Goal: Task Accomplishment & Management: Complete application form

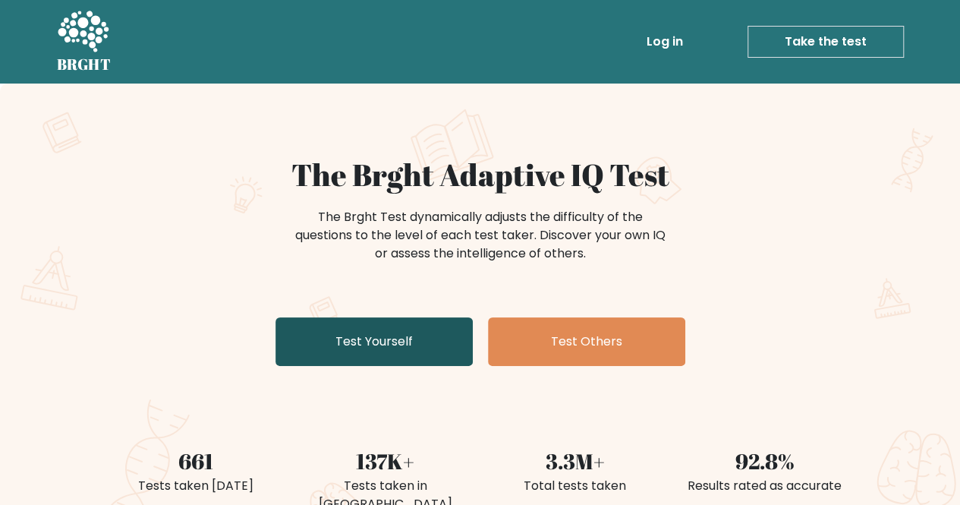
click at [417, 345] on link "Test Yourself" at bounding box center [374, 341] width 197 height 49
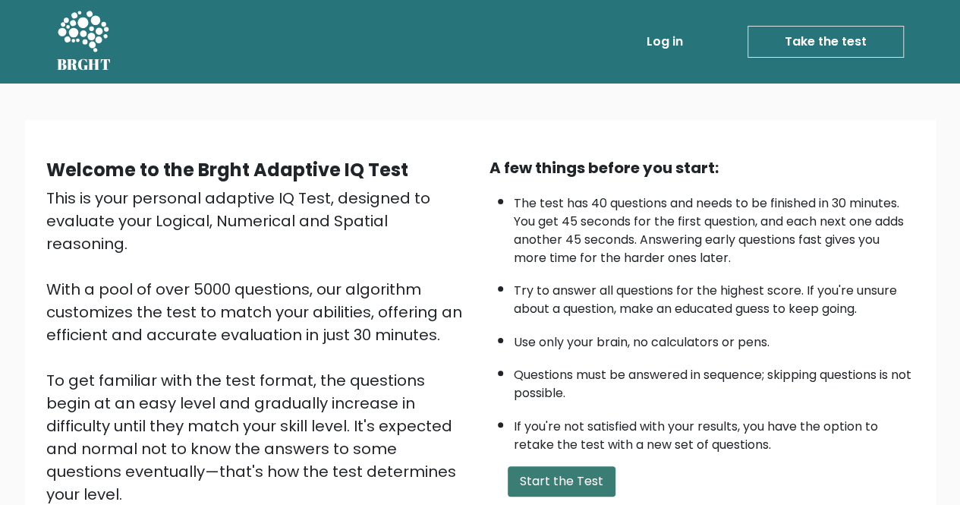
click at [529, 478] on button "Start the Test" at bounding box center [562, 481] width 108 height 30
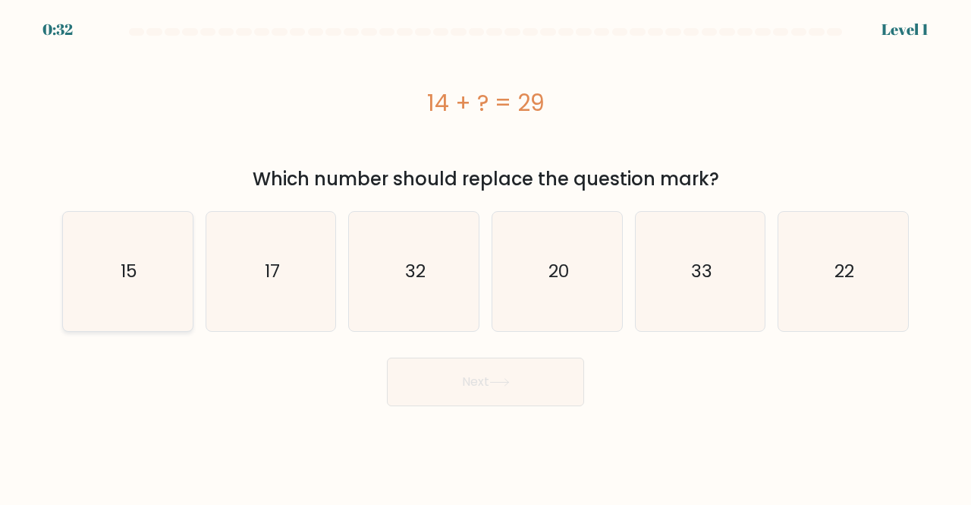
click at [102, 259] on icon "15" at bounding box center [127, 271] width 119 height 119
click at [486, 257] on input "a. 15" at bounding box center [486, 255] width 1 height 4
radio input "true"
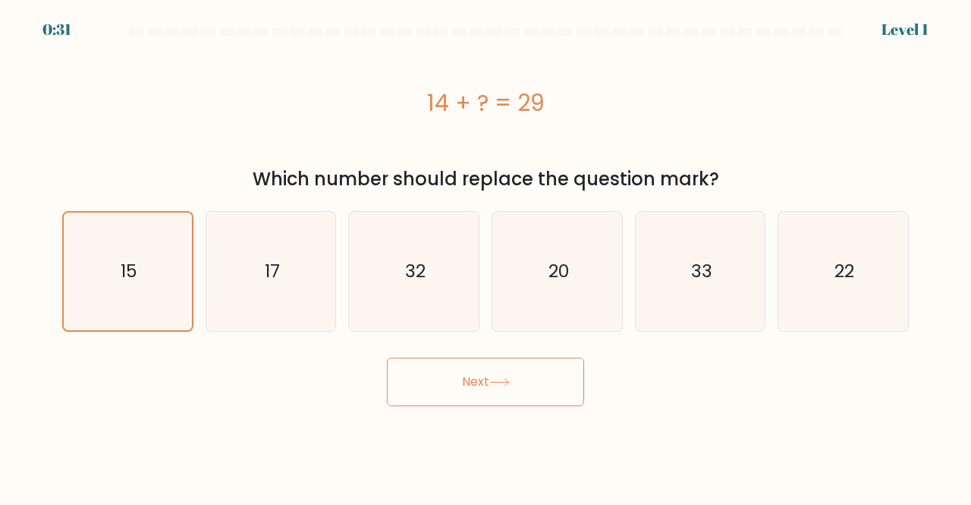
click at [464, 391] on button "Next" at bounding box center [485, 381] width 197 height 49
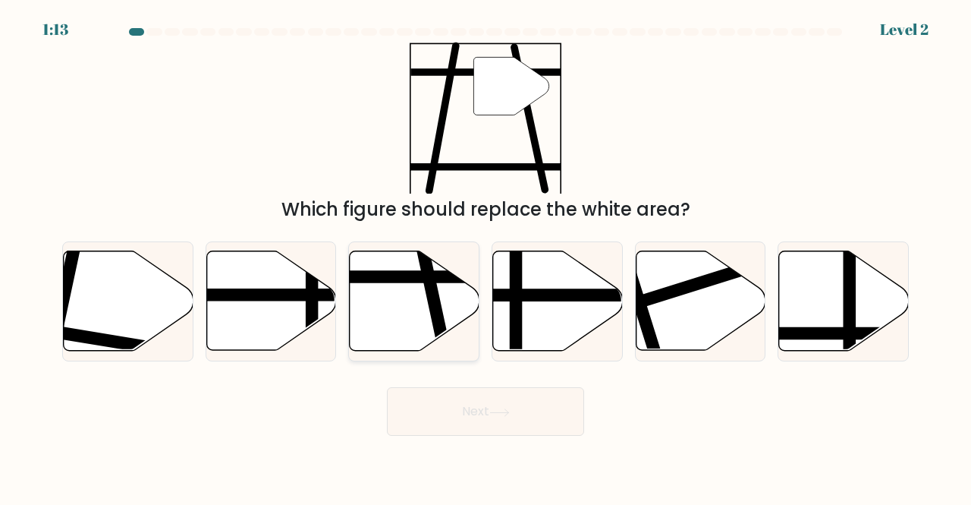
click at [436, 294] on line at bounding box center [446, 356] width 52 height 244
click at [486, 257] on input "c." at bounding box center [486, 255] width 1 height 4
radio input "true"
click at [474, 417] on button "Next" at bounding box center [485, 411] width 197 height 49
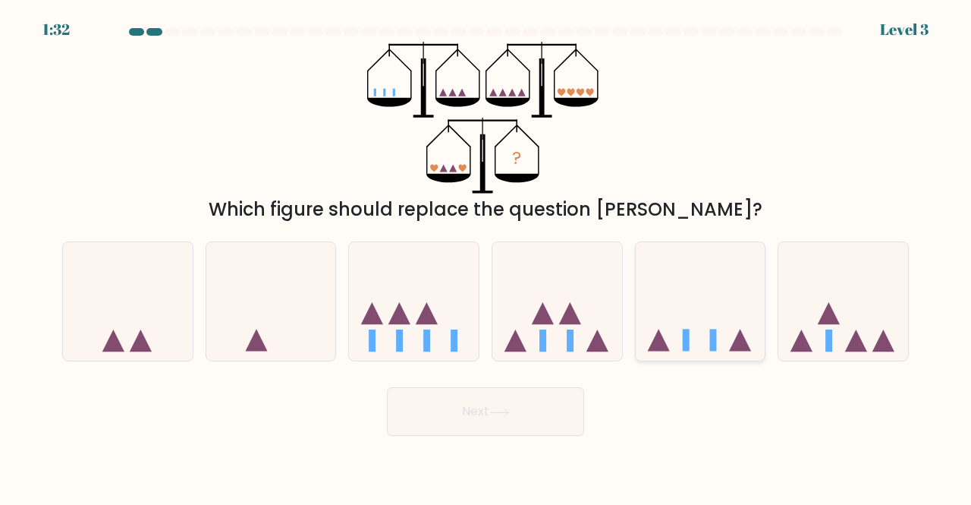
click at [691, 342] on icon at bounding box center [701, 300] width 130 height 107
click at [487, 257] on input "e." at bounding box center [486, 255] width 1 height 4
radio input "true"
click at [574, 412] on button "Next" at bounding box center [485, 411] width 197 height 49
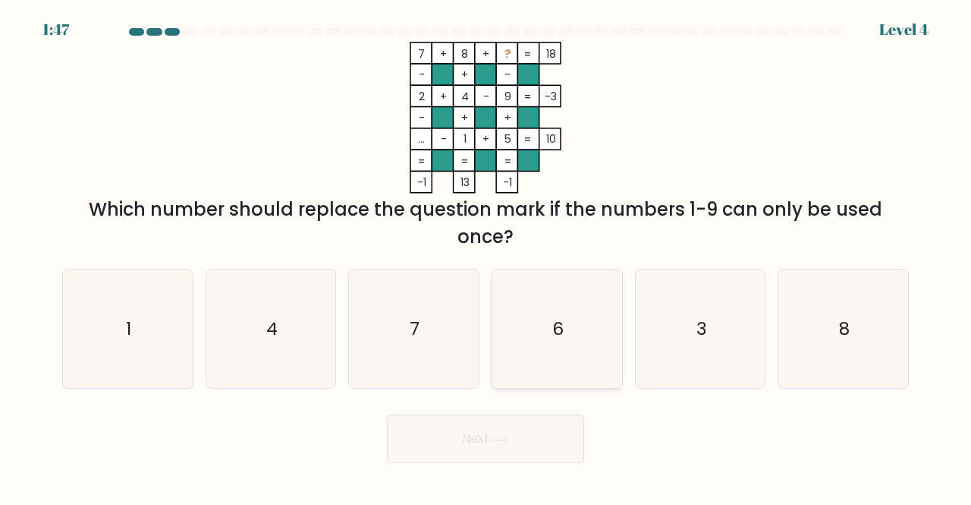
click at [545, 323] on icon "6" at bounding box center [557, 328] width 119 height 119
click at [487, 257] on input "d. 6" at bounding box center [486, 255] width 1 height 4
radio input "true"
click at [537, 450] on button "Next" at bounding box center [485, 438] width 197 height 49
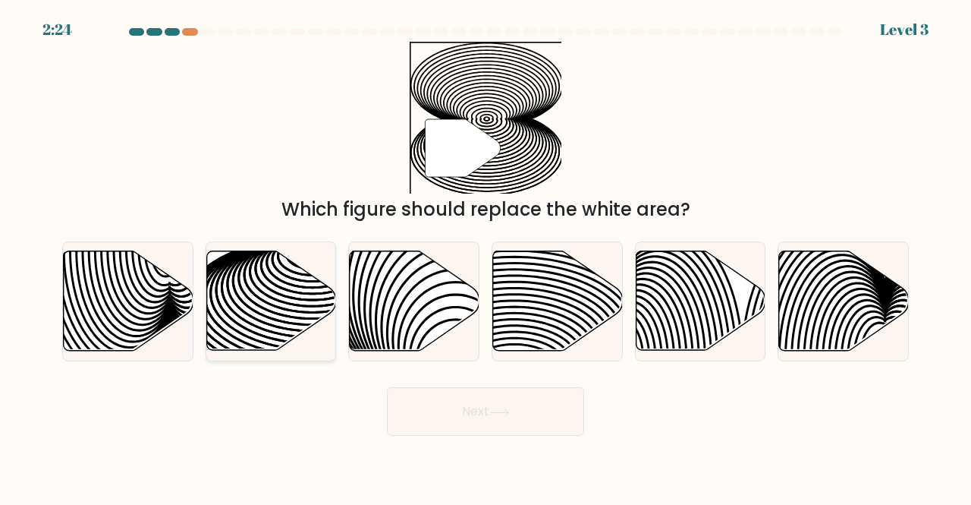
click at [282, 277] on icon at bounding box center [271, 300] width 130 height 99
click at [486, 257] on input "b." at bounding box center [486, 255] width 1 height 4
radio input "true"
click at [471, 412] on button "Next" at bounding box center [485, 411] width 197 height 49
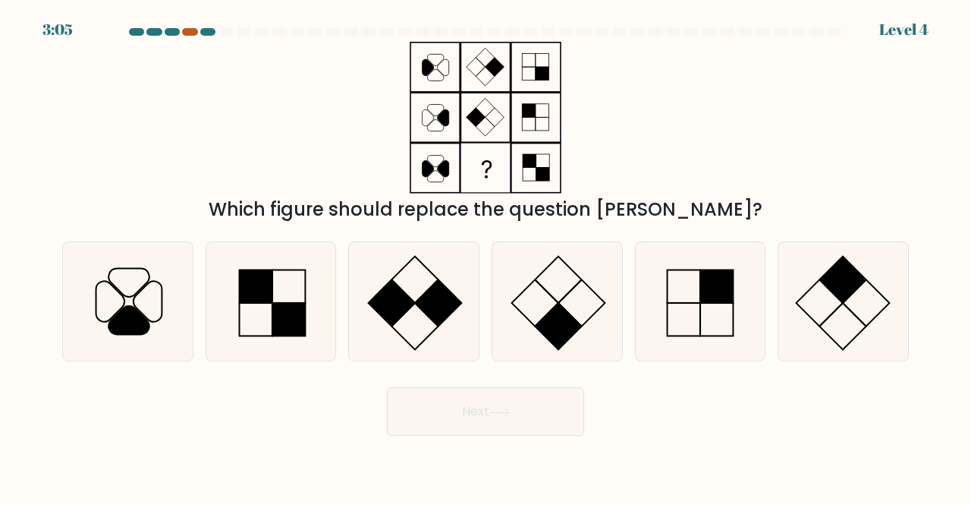
click at [187, 33] on div at bounding box center [189, 32] width 15 height 8
click at [411, 318] on icon at bounding box center [413, 301] width 119 height 119
click at [486, 257] on input "c." at bounding box center [486, 255] width 1 height 4
radio input "true"
click at [422, 403] on button "Next" at bounding box center [485, 411] width 197 height 49
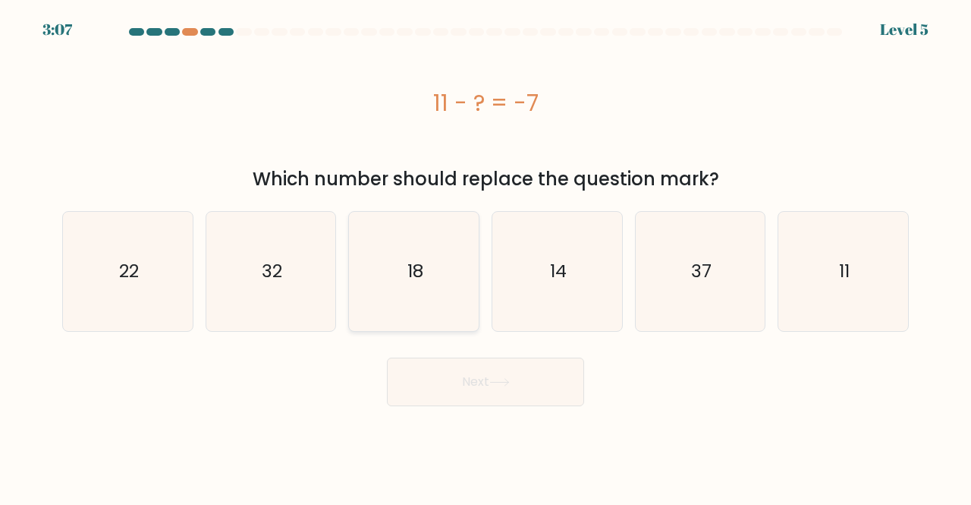
click at [401, 286] on icon "18" at bounding box center [413, 271] width 119 height 119
click at [486, 257] on input "c. 18" at bounding box center [486, 255] width 1 height 4
radio input "true"
click at [449, 371] on button "Next" at bounding box center [485, 381] width 197 height 49
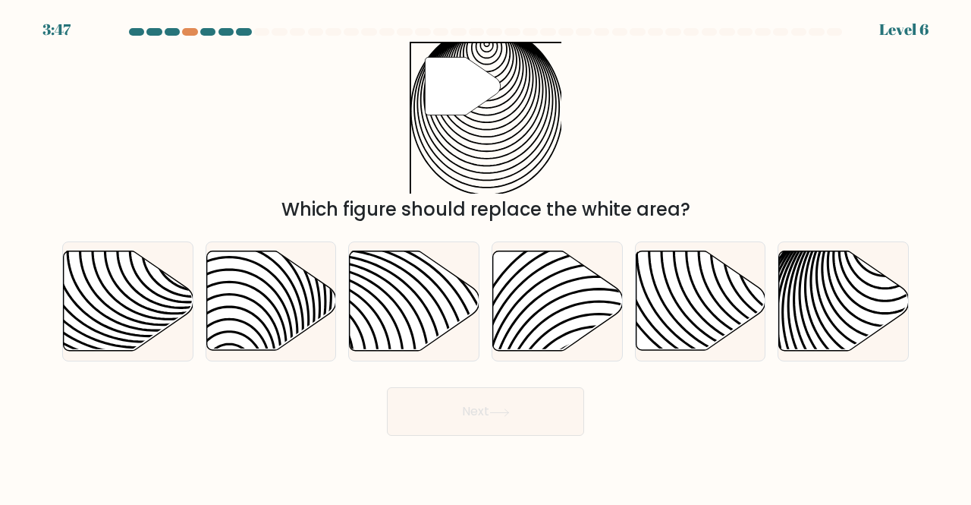
click at [778, 291] on div at bounding box center [843, 301] width 131 height 121
click at [487, 257] on input "f." at bounding box center [486, 255] width 1 height 4
radio input "true"
click at [538, 410] on button "Next" at bounding box center [485, 411] width 197 height 49
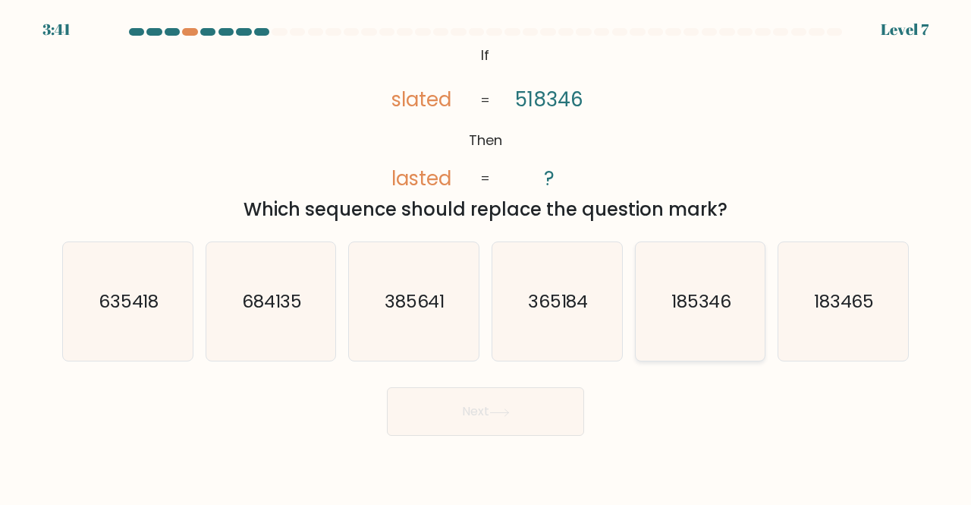
click at [681, 256] on icon "185346" at bounding box center [700, 301] width 119 height 119
click at [543, 427] on button "Next" at bounding box center [485, 411] width 197 height 49
click at [455, 414] on button "Next" at bounding box center [485, 411] width 197 height 49
click at [689, 281] on icon "185346" at bounding box center [700, 301] width 119 height 119
click at [487, 257] on input "e. 185346" at bounding box center [486, 255] width 1 height 4
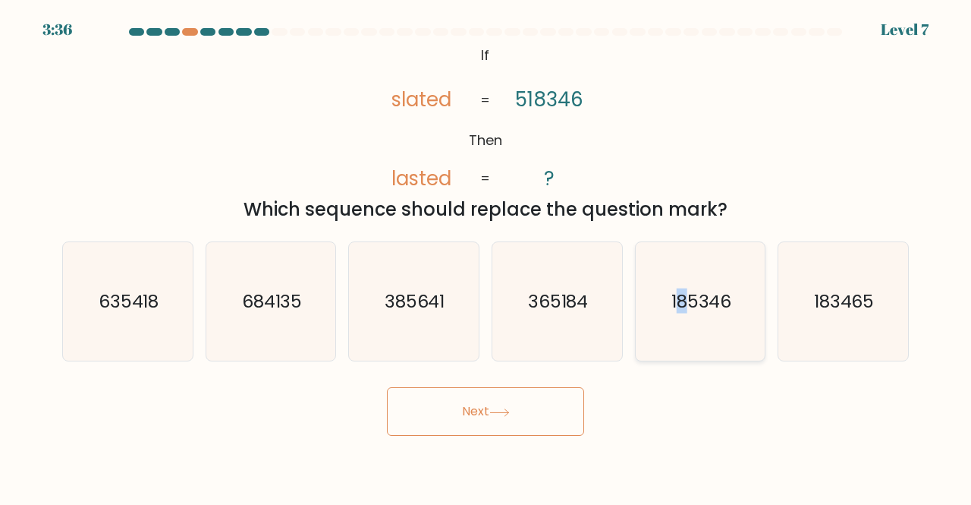
radio input "true"
click at [518, 408] on button "Next" at bounding box center [485, 411] width 197 height 49
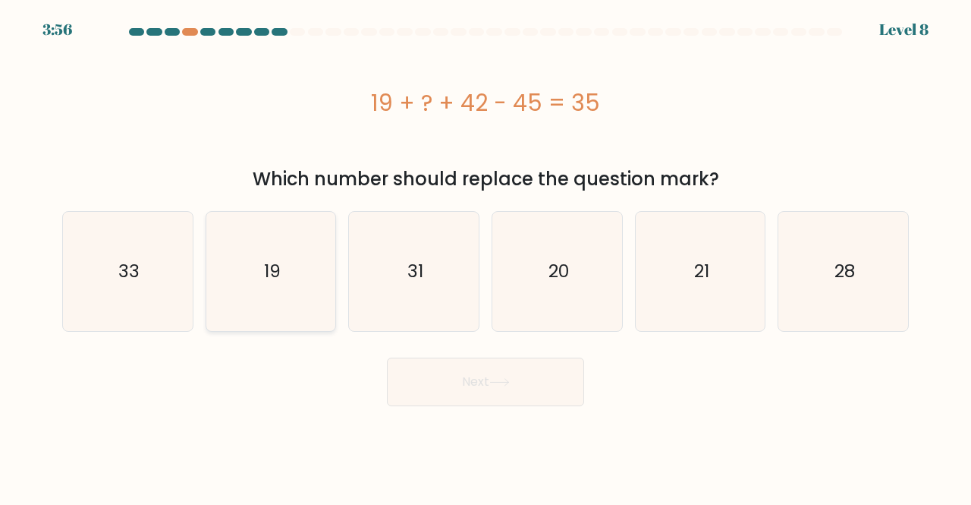
click at [232, 274] on icon "19" at bounding box center [271, 271] width 119 height 119
click at [486, 257] on input "b. 19" at bounding box center [486, 255] width 1 height 4
radio input "true"
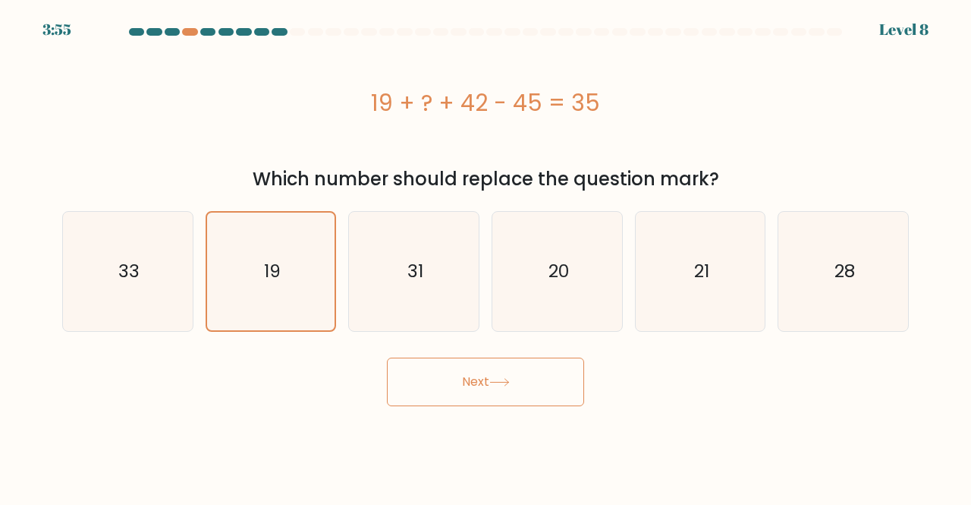
click at [451, 389] on button "Next" at bounding box center [485, 381] width 197 height 49
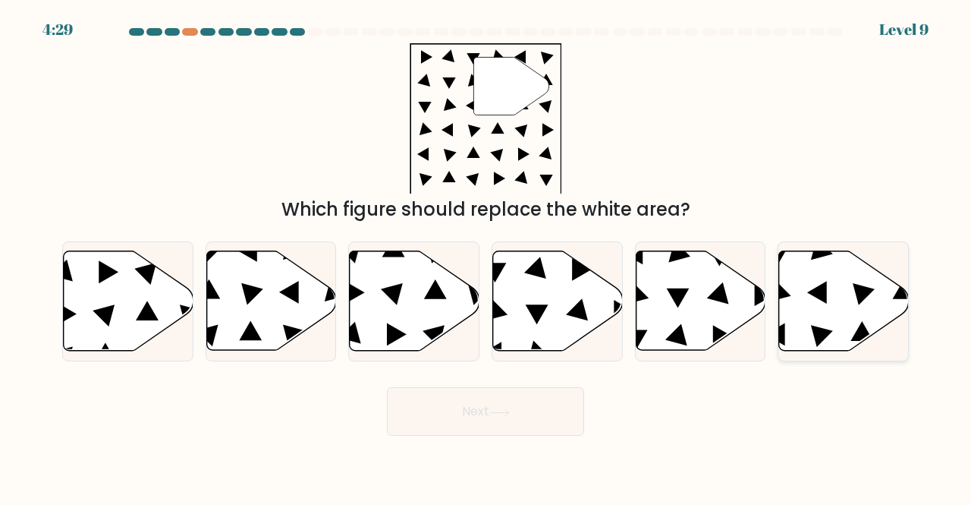
click at [830, 313] on icon at bounding box center [844, 300] width 130 height 99
click at [487, 257] on input "f." at bounding box center [486, 255] width 1 height 4
radio input "true"
click at [510, 405] on button "Next" at bounding box center [485, 411] width 197 height 49
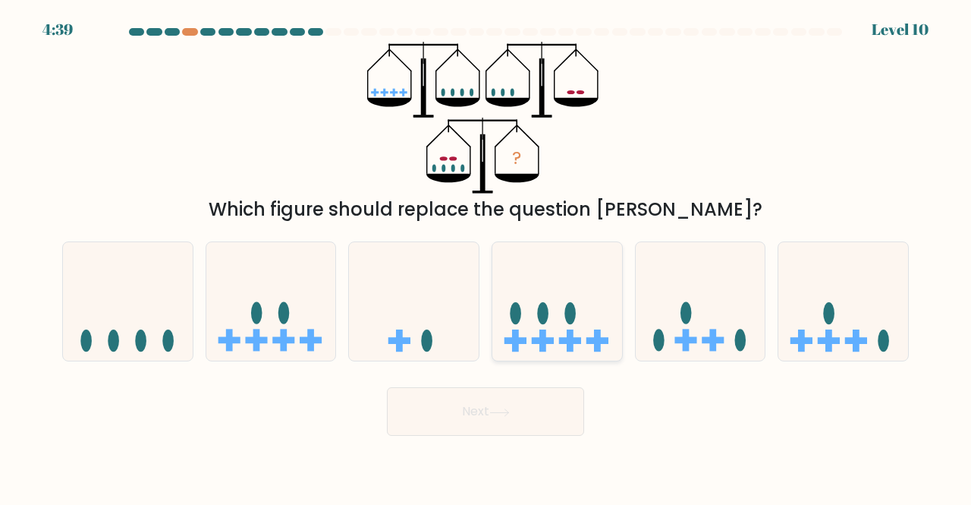
click at [513, 307] on ellipse at bounding box center [515, 313] width 11 height 22
click at [487, 257] on input "d." at bounding box center [486, 255] width 1 height 4
radio input "true"
click at [497, 421] on button "Next" at bounding box center [485, 411] width 197 height 49
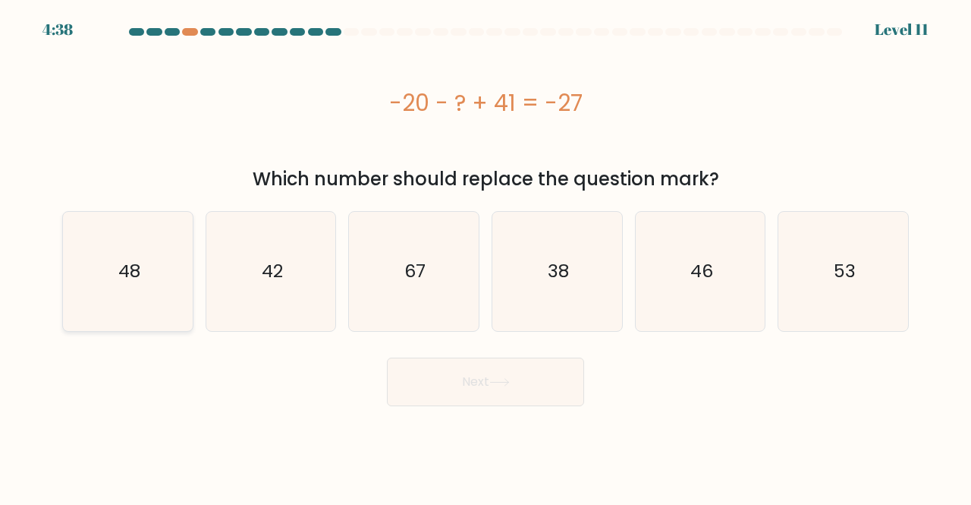
click at [166, 252] on icon "48" at bounding box center [127, 271] width 119 height 119
click at [486, 253] on input "a. 48" at bounding box center [486, 255] width 1 height 4
radio input "true"
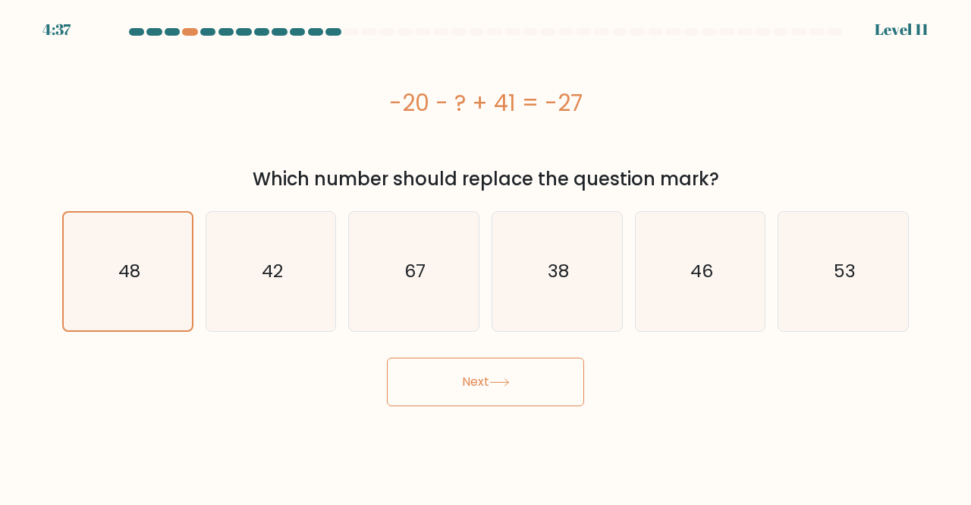
click at [413, 391] on button "Next" at bounding box center [485, 381] width 197 height 49
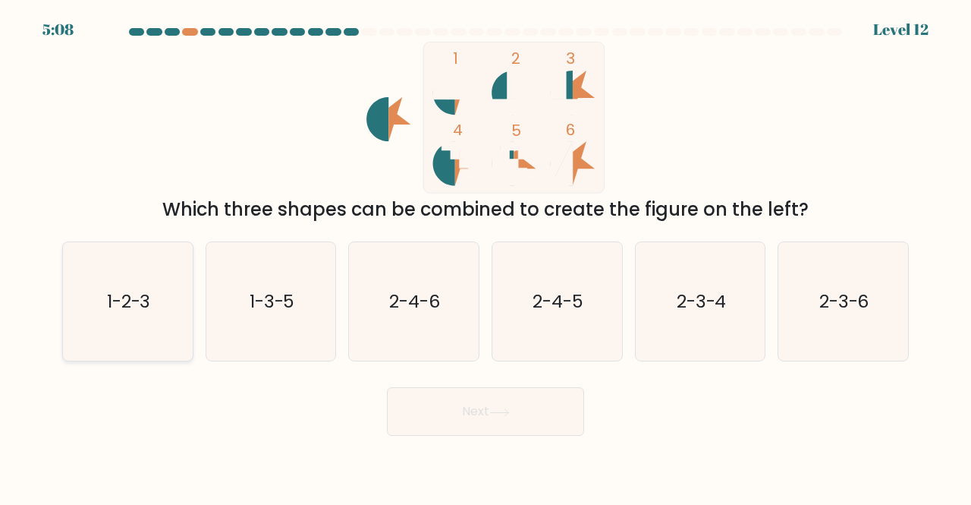
click at [158, 301] on icon "1-2-3" at bounding box center [127, 301] width 119 height 119
click at [486, 257] on input "a. 1-2-3" at bounding box center [486, 255] width 1 height 4
radio input "true"
click at [439, 417] on button "Next" at bounding box center [485, 411] width 197 height 49
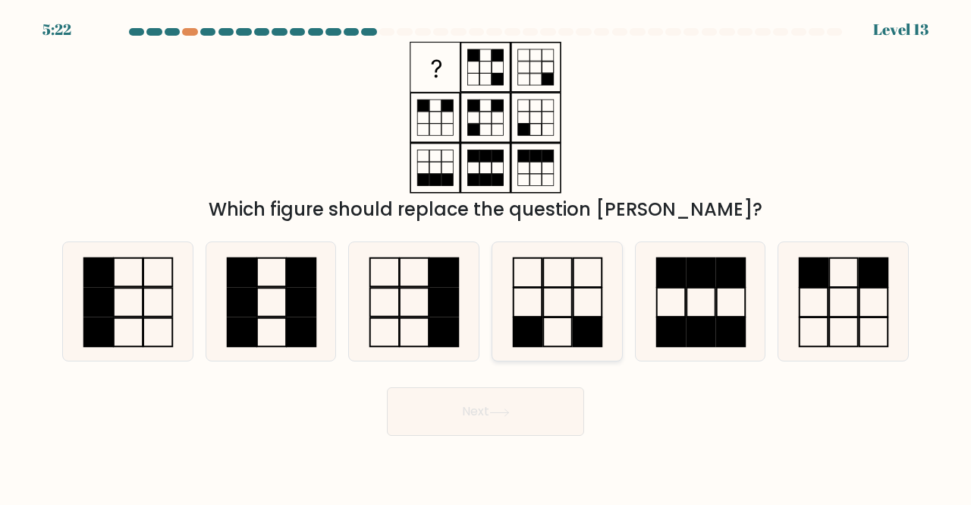
click at [531, 305] on icon at bounding box center [557, 301] width 119 height 119
click at [487, 257] on input "d." at bounding box center [486, 255] width 1 height 4
radio input "true"
click at [504, 420] on button "Next" at bounding box center [485, 411] width 197 height 49
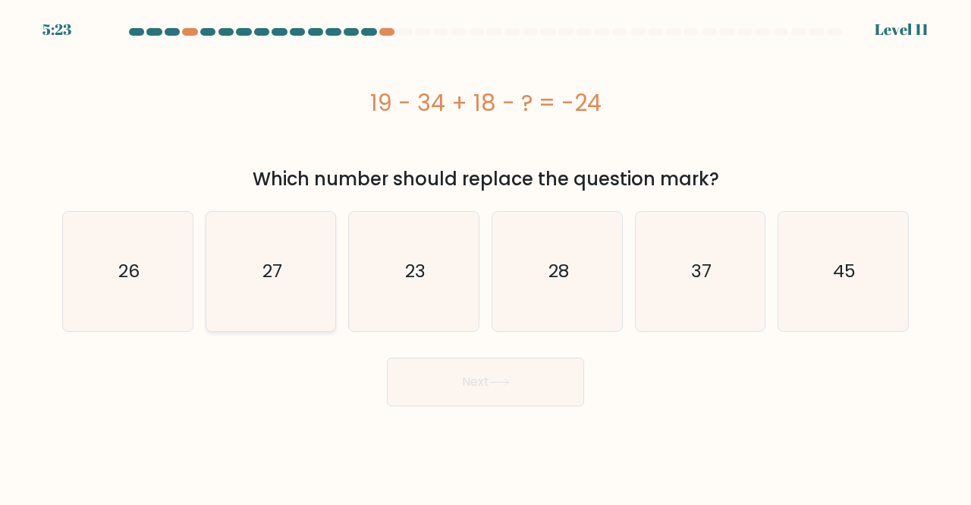
click at [244, 269] on icon "27" at bounding box center [271, 271] width 119 height 119
click at [486, 257] on input "b. 27" at bounding box center [486, 255] width 1 height 4
radio input "true"
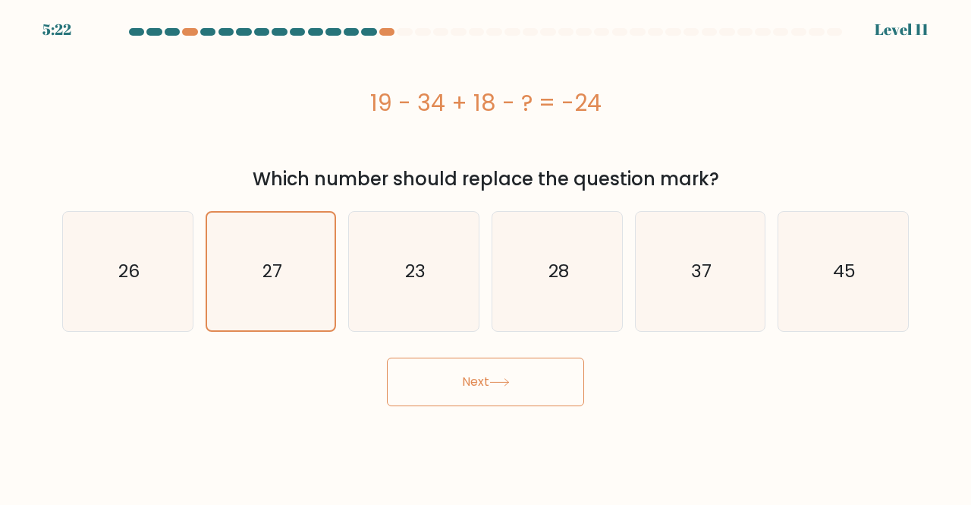
click at [474, 378] on button "Next" at bounding box center [485, 381] width 197 height 49
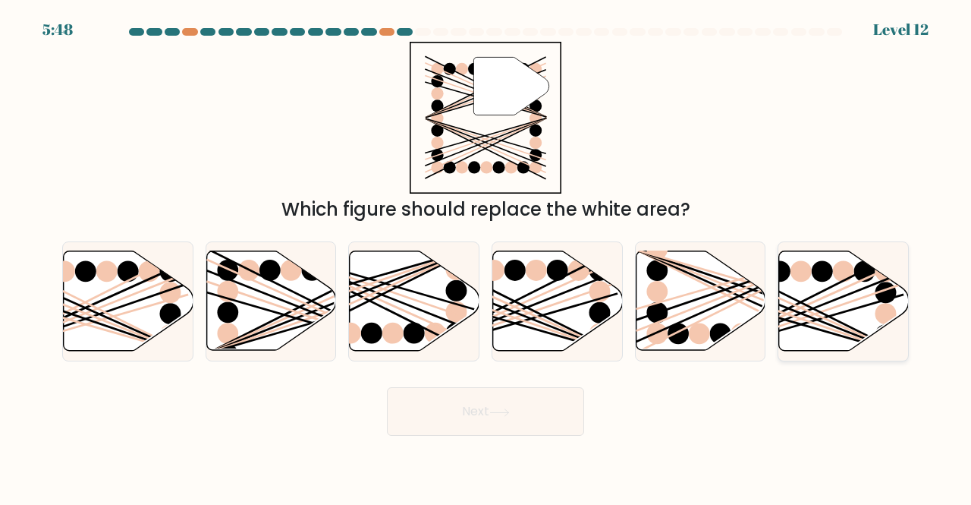
click at [820, 283] on icon at bounding box center [844, 300] width 130 height 99
click at [487, 257] on input "f." at bounding box center [486, 255] width 1 height 4
radio input "true"
click at [536, 409] on button "Next" at bounding box center [485, 411] width 197 height 49
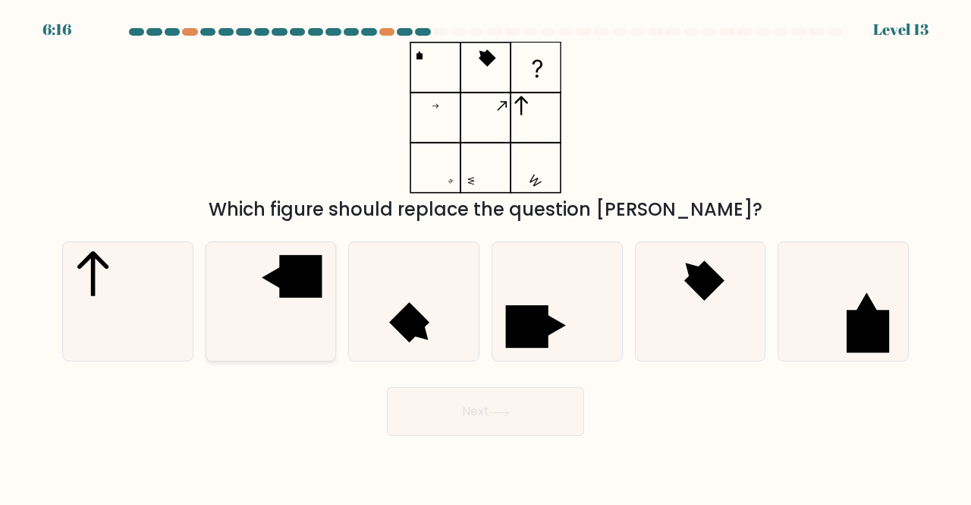
click at [291, 273] on rect at bounding box center [300, 276] width 43 height 43
click at [486, 257] on input "b." at bounding box center [486, 255] width 1 height 4
radio input "true"
click at [564, 408] on button "Next" at bounding box center [485, 411] width 197 height 49
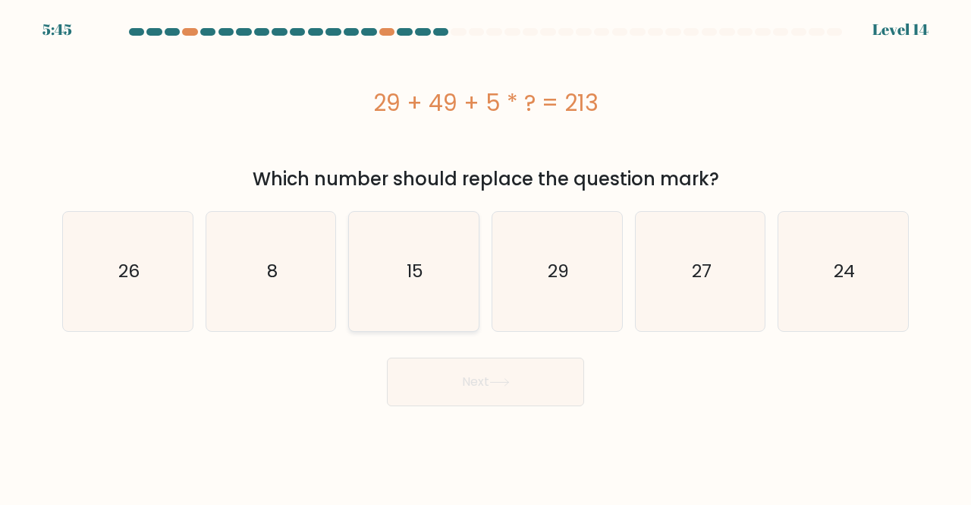
click at [378, 237] on icon "15" at bounding box center [413, 271] width 119 height 119
click at [486, 253] on input "c. 15" at bounding box center [486, 255] width 1 height 4
radio input "true"
click at [481, 366] on button "Next" at bounding box center [485, 381] width 197 height 49
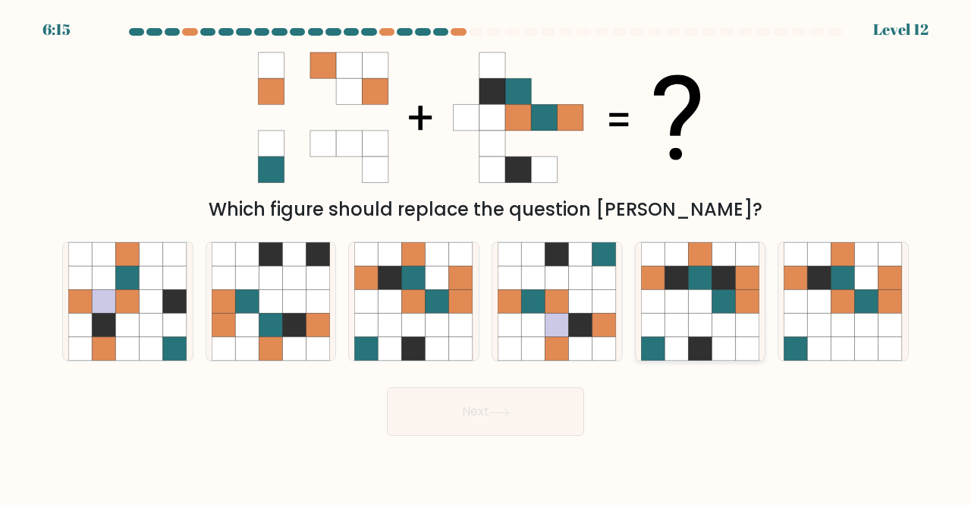
click at [672, 274] on icon at bounding box center [677, 278] width 24 height 24
click at [487, 257] on input "e." at bounding box center [486, 255] width 1 height 4
radio input "true"
click at [525, 410] on button "Next" at bounding box center [485, 411] width 197 height 49
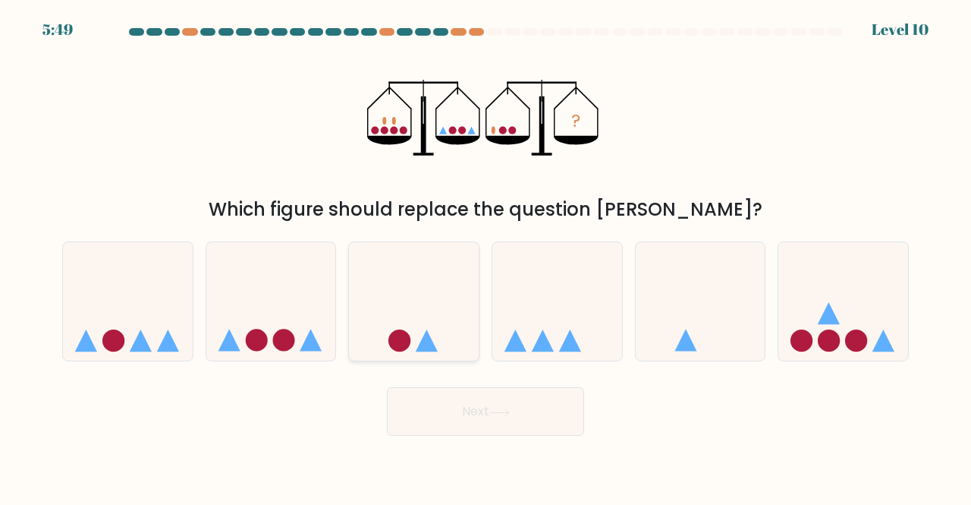
click at [449, 303] on icon at bounding box center [414, 300] width 130 height 107
click at [486, 257] on input "c." at bounding box center [486, 255] width 1 height 4
radio input "true"
click at [497, 401] on button "Next" at bounding box center [485, 411] width 197 height 49
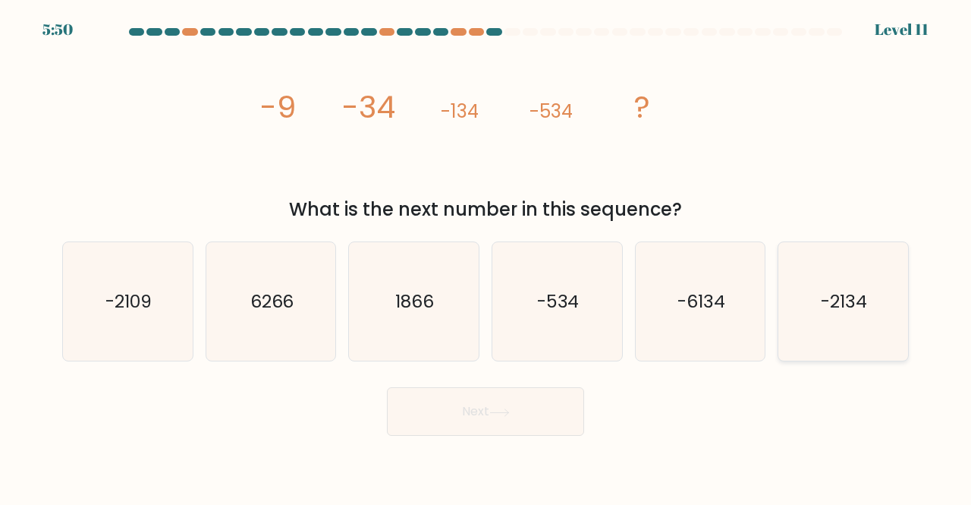
click at [814, 298] on icon "-2134" at bounding box center [843, 301] width 119 height 119
click at [487, 257] on input "f. -2134" at bounding box center [486, 255] width 1 height 4
radio input "true"
click at [554, 419] on button "Next" at bounding box center [485, 411] width 197 height 49
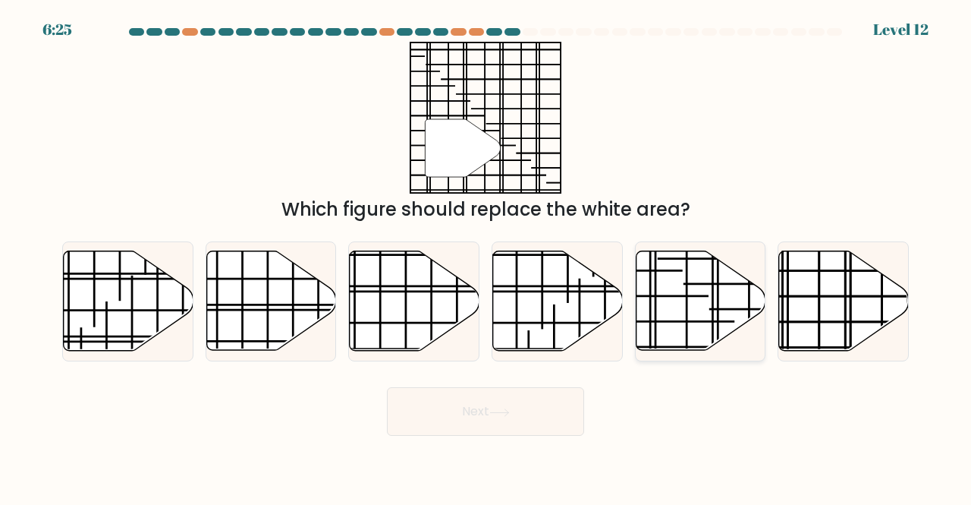
click at [660, 285] on icon at bounding box center [701, 300] width 130 height 99
click at [487, 257] on input "e." at bounding box center [486, 255] width 1 height 4
radio input "true"
click at [525, 413] on button "Next" at bounding box center [485, 411] width 197 height 49
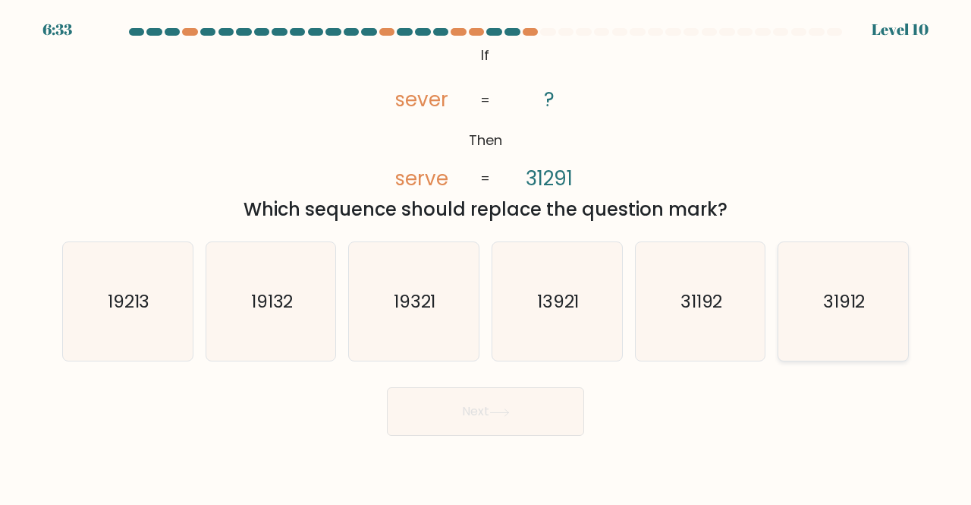
click at [805, 272] on icon "31912" at bounding box center [843, 301] width 119 height 119
click at [487, 257] on input "f. 31912" at bounding box center [486, 255] width 1 height 4
radio input "true"
click at [557, 419] on button "Next" at bounding box center [485, 411] width 197 height 49
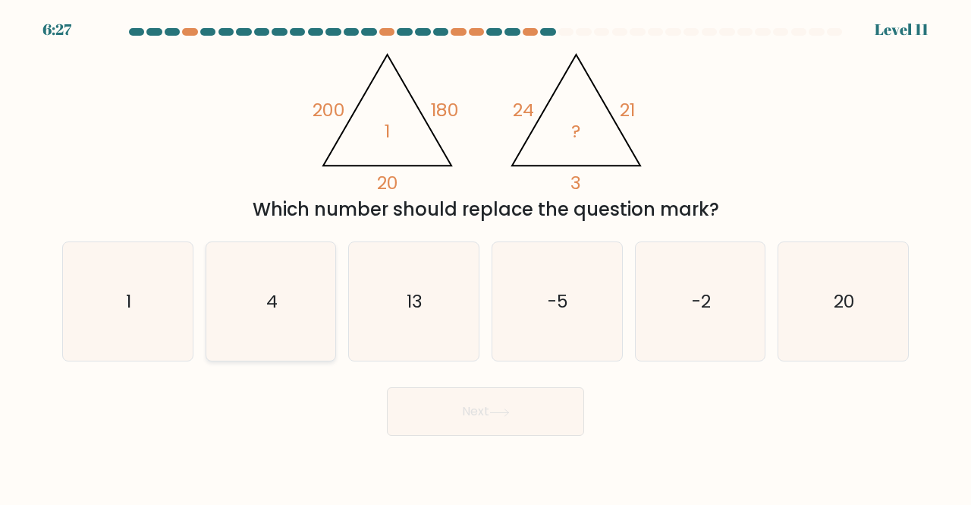
click at [300, 291] on icon "4" at bounding box center [271, 301] width 119 height 119
click at [486, 257] on input "b. 4" at bounding box center [486, 255] width 1 height 4
radio input "true"
click at [487, 414] on button "Next" at bounding box center [485, 411] width 197 height 49
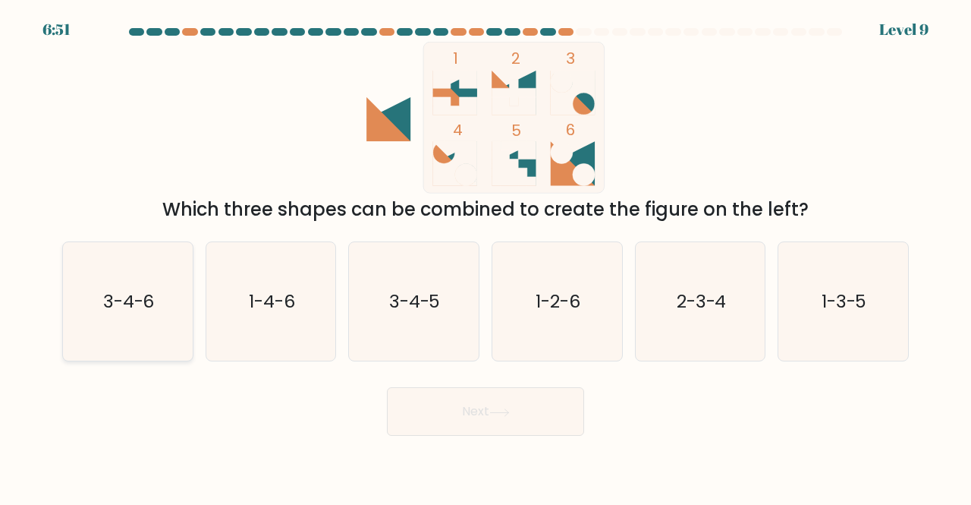
click at [115, 277] on icon "3-4-6" at bounding box center [127, 301] width 119 height 119
click at [486, 257] on input "a. 3-4-6" at bounding box center [486, 255] width 1 height 4
radio input "true"
click at [467, 414] on button "Next" at bounding box center [485, 411] width 197 height 49
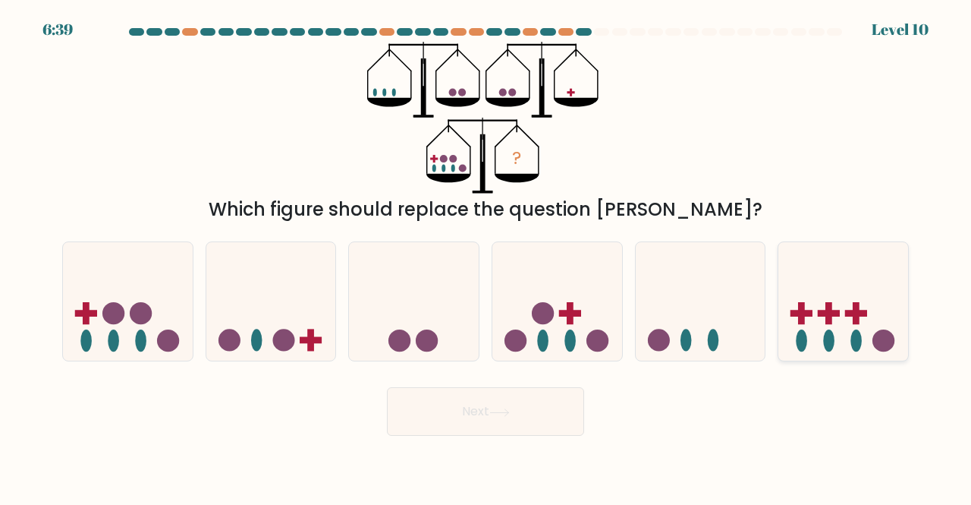
click at [846, 326] on icon at bounding box center [844, 300] width 130 height 107
click at [487, 257] on input "f." at bounding box center [486, 255] width 1 height 4
radio input "true"
click at [497, 412] on icon at bounding box center [499, 411] width 18 height 7
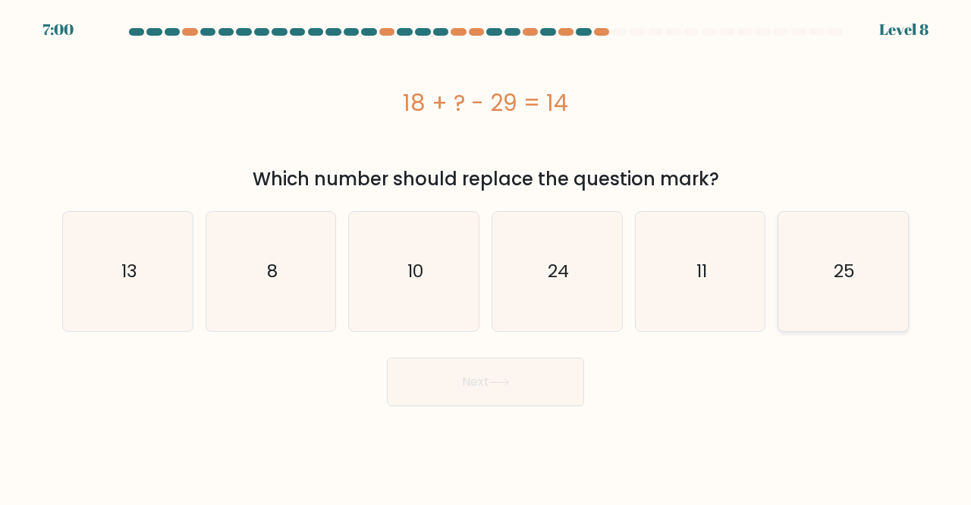
click at [786, 304] on icon "25" at bounding box center [843, 271] width 119 height 119
click at [487, 257] on input "f. 25" at bounding box center [486, 255] width 1 height 4
radio input "true"
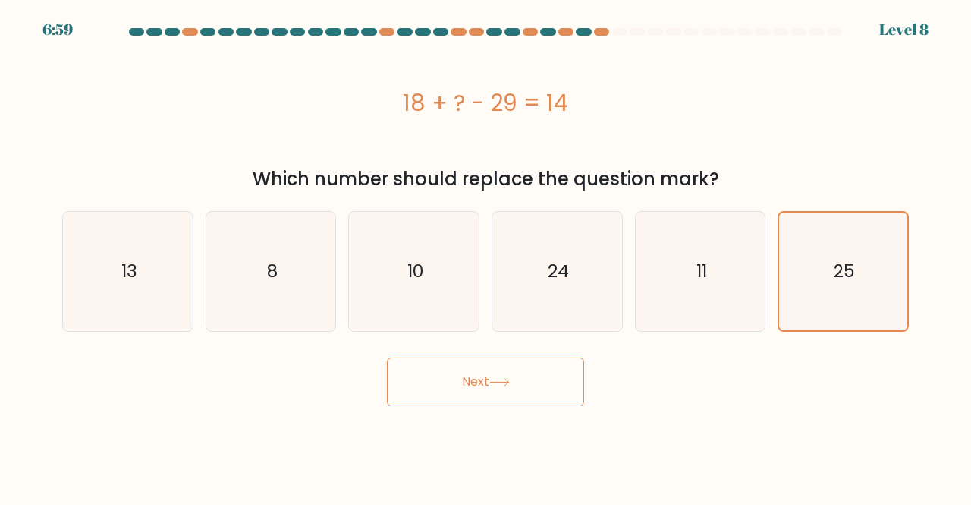
click at [537, 392] on button "Next" at bounding box center [485, 381] width 197 height 49
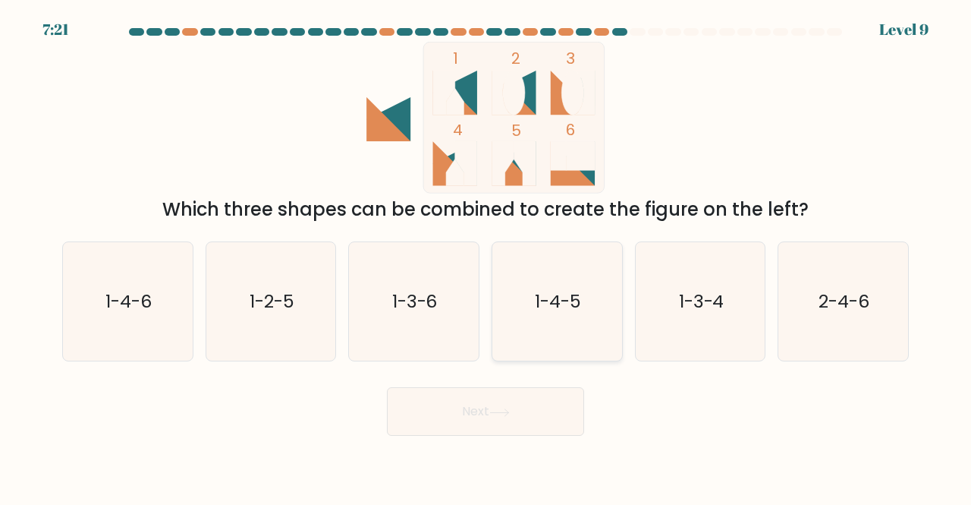
click at [581, 283] on icon "1-4-5" at bounding box center [557, 301] width 119 height 119
click at [487, 257] on input "d. 1-4-5" at bounding box center [486, 255] width 1 height 4
radio input "true"
click at [533, 426] on button "Next" at bounding box center [485, 411] width 197 height 49
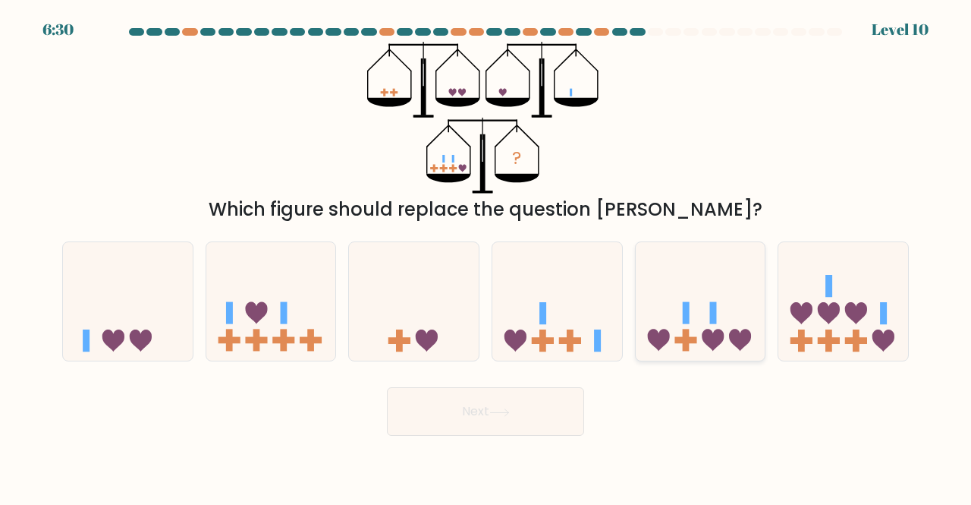
click at [697, 288] on icon at bounding box center [701, 300] width 130 height 107
click at [487, 257] on input "e." at bounding box center [486, 255] width 1 height 4
radio input "true"
click at [518, 401] on button "Next" at bounding box center [485, 411] width 197 height 49
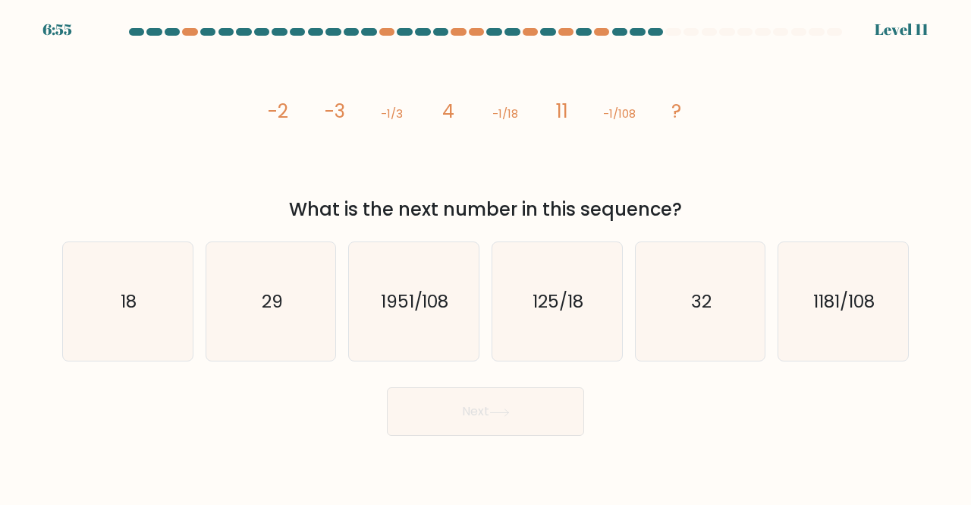
drag, startPoint x: 345, startPoint y: 128, endPoint x: 321, endPoint y: 115, distance: 26.5
click at [321, 115] on icon "image/svg+xml -2 -3 -1/3 4 -1/18 11 -1/108 ?" at bounding box center [485, 118] width 455 height 152
click at [814, 305] on text "1181/108" at bounding box center [844, 300] width 61 height 25
click at [487, 257] on input "f. 1181/108" at bounding box center [486, 255] width 1 height 4
radio input "true"
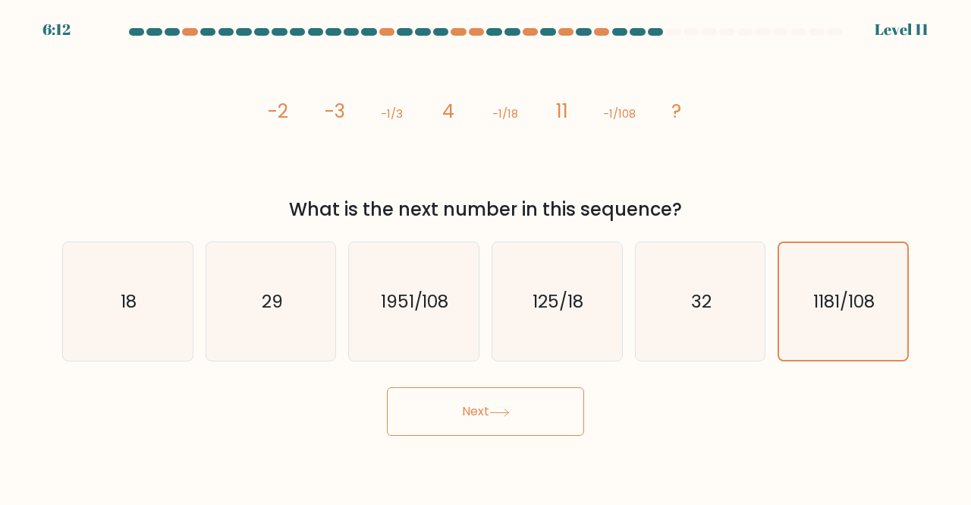
click at [524, 409] on button "Next" at bounding box center [485, 411] width 197 height 49
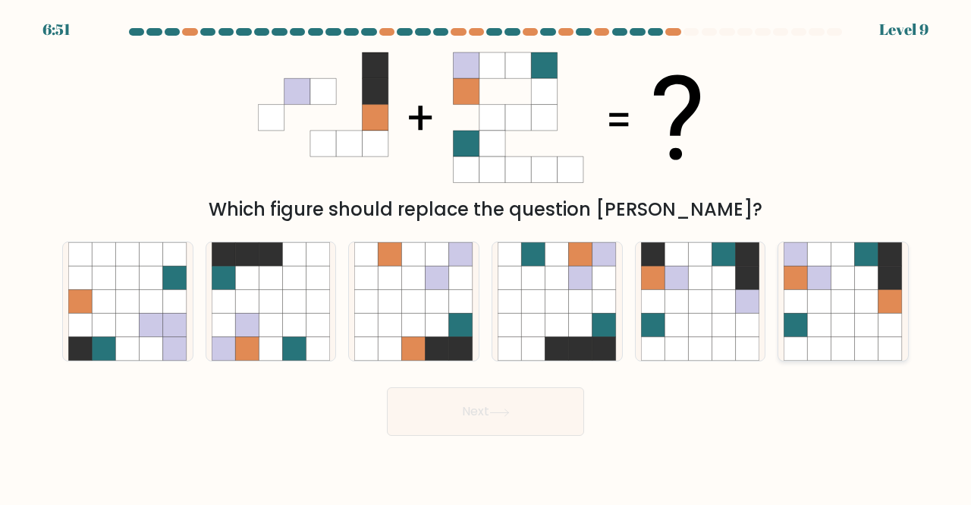
click at [826, 290] on icon at bounding box center [820, 301] width 24 height 24
click at [487, 257] on input "f." at bounding box center [486, 255] width 1 height 4
radio input "true"
click at [571, 409] on button "Next" at bounding box center [485, 411] width 197 height 49
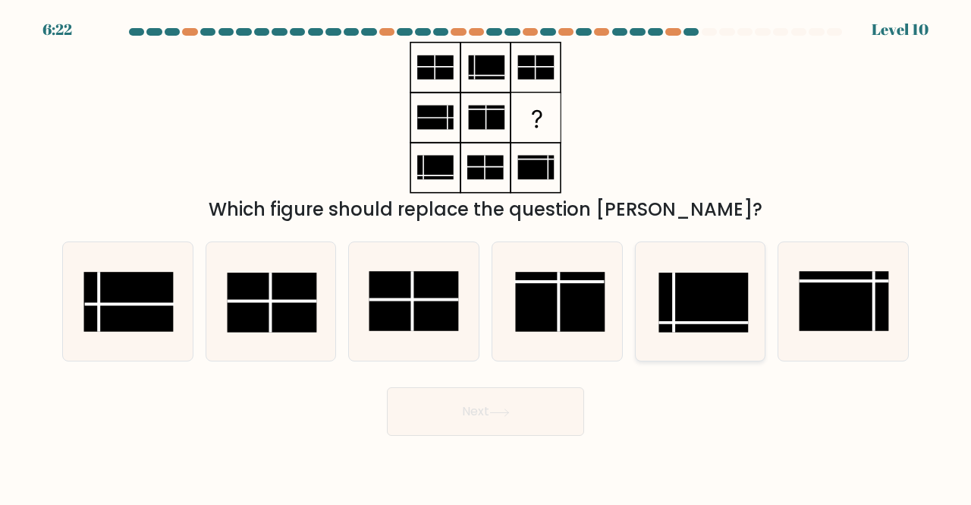
click at [683, 317] on rect at bounding box center [704, 302] width 90 height 60
click at [487, 257] on input "e." at bounding box center [486, 255] width 1 height 4
radio input "true"
click at [165, 298] on rect at bounding box center [129, 302] width 90 height 60
click at [486, 257] on input "a." at bounding box center [486, 255] width 1 height 4
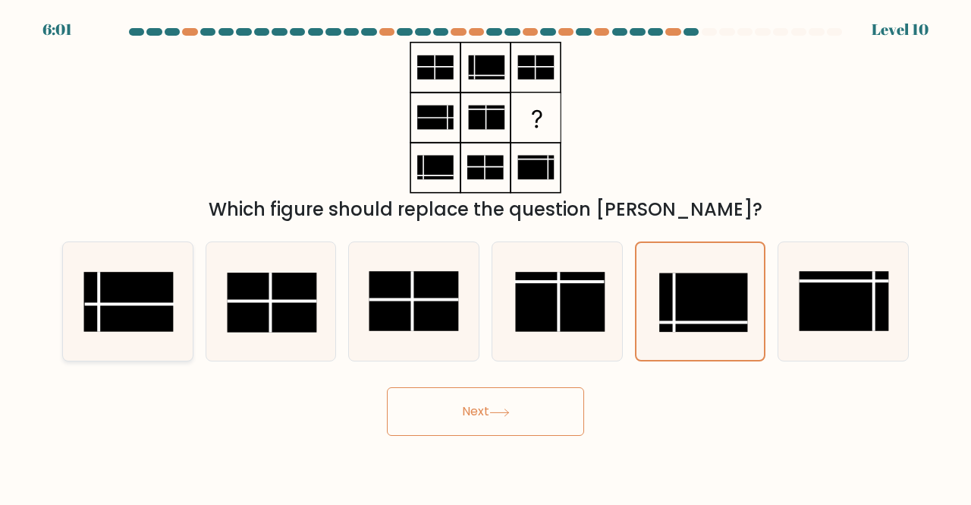
radio input "true"
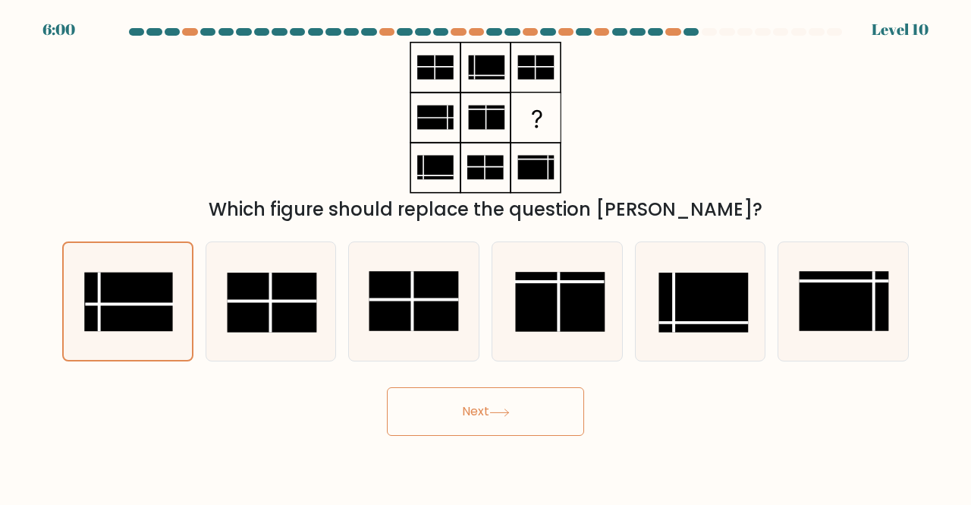
click at [414, 424] on button "Next" at bounding box center [485, 411] width 197 height 49
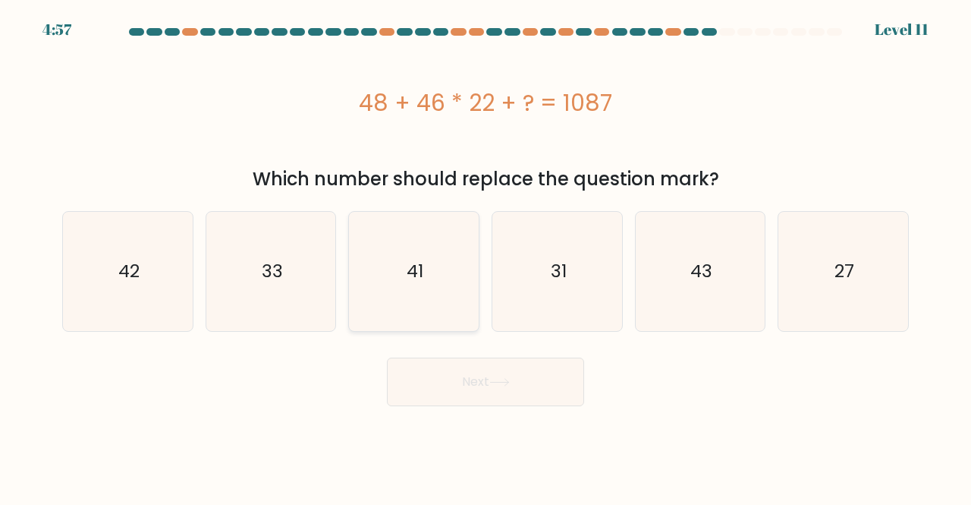
click at [406, 303] on icon "41" at bounding box center [413, 271] width 119 height 119
click at [486, 257] on input "c. 41" at bounding box center [486, 255] width 1 height 4
radio input "true"
click at [466, 385] on button "Next" at bounding box center [485, 381] width 197 height 49
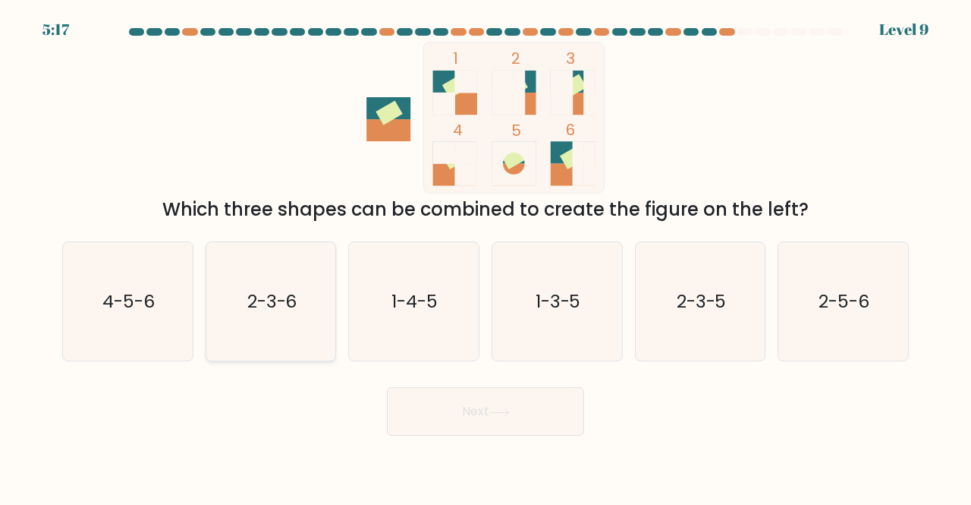
click at [290, 282] on icon "2-3-6" at bounding box center [271, 301] width 119 height 119
click at [486, 257] on input "b. 2-3-6" at bounding box center [486, 255] width 1 height 4
radio input "true"
click at [414, 417] on button "Next" at bounding box center [485, 411] width 197 height 49
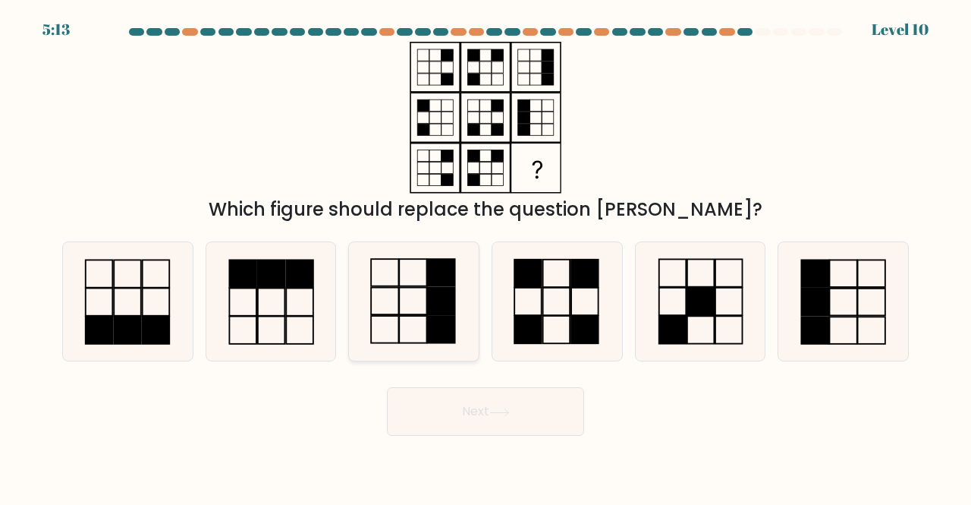
click at [414, 321] on icon at bounding box center [413, 301] width 119 height 119
click at [486, 257] on input "c." at bounding box center [486, 255] width 1 height 4
radio input "true"
click at [503, 424] on button "Next" at bounding box center [485, 411] width 197 height 49
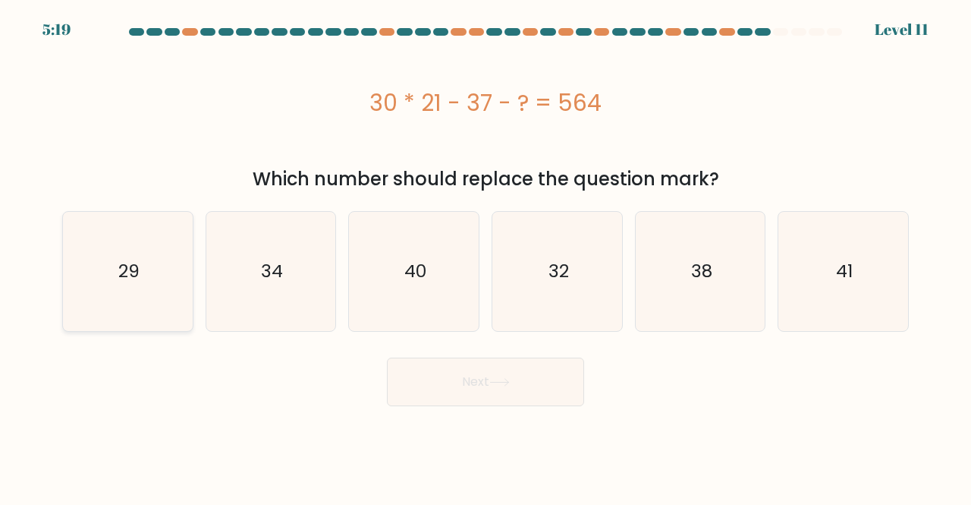
click at [148, 239] on icon "29" at bounding box center [127, 271] width 119 height 119
click at [486, 253] on input "a. 29" at bounding box center [486, 255] width 1 height 4
radio input "true"
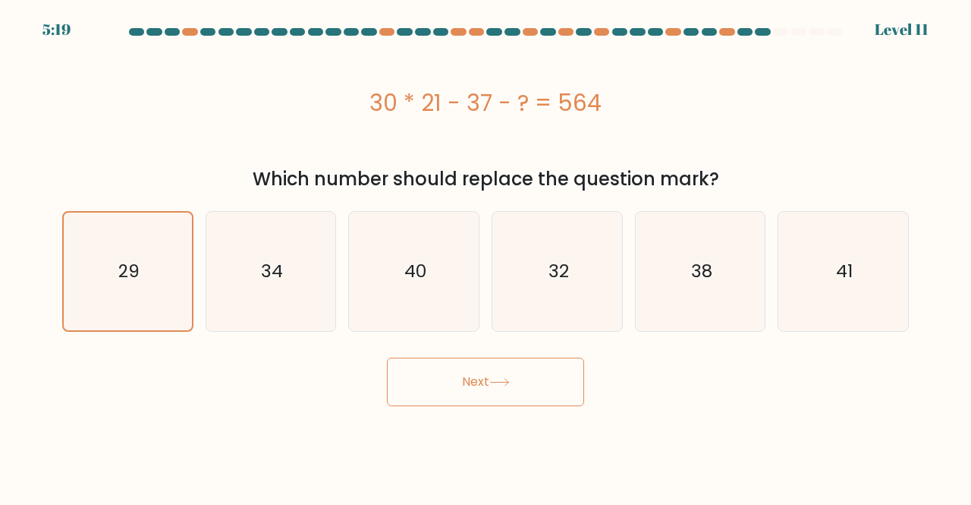
click at [448, 391] on button "Next" at bounding box center [485, 381] width 197 height 49
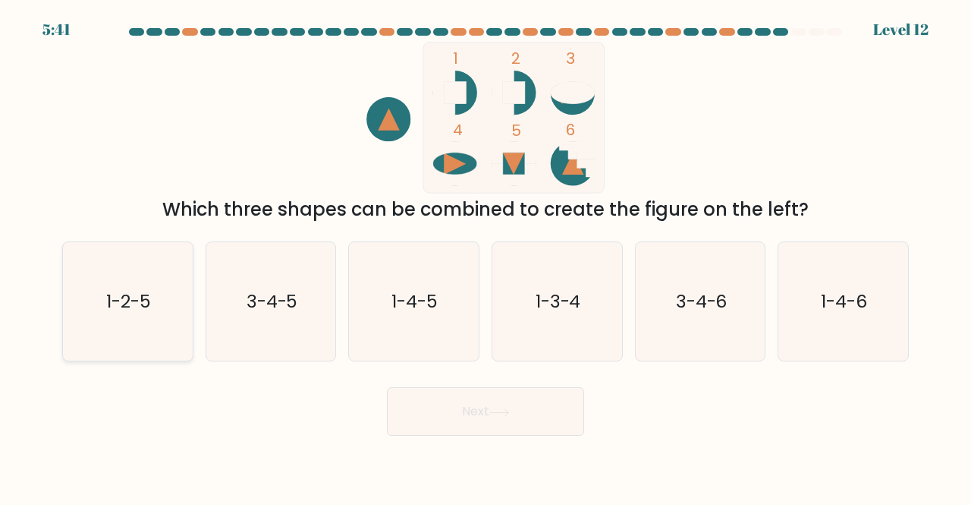
click at [132, 321] on icon "1-2-5" at bounding box center [127, 301] width 119 height 119
click at [486, 257] on input "a. 1-2-5" at bounding box center [486, 255] width 1 height 4
radio input "true"
click at [461, 427] on button "Next" at bounding box center [485, 411] width 197 height 49
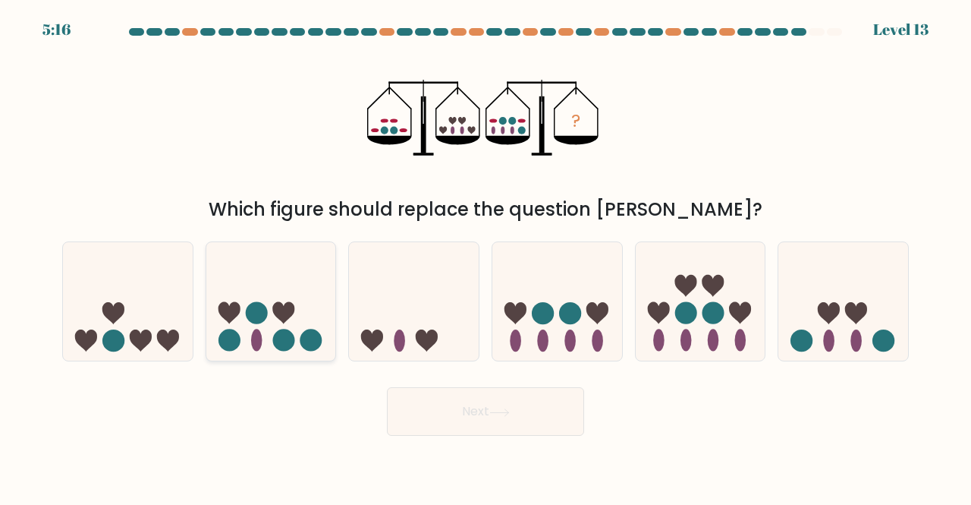
click at [301, 283] on icon at bounding box center [271, 300] width 130 height 107
click at [486, 257] on input "b." at bounding box center [486, 255] width 1 height 4
radio input "true"
click at [454, 409] on button "Next" at bounding box center [485, 411] width 197 height 49
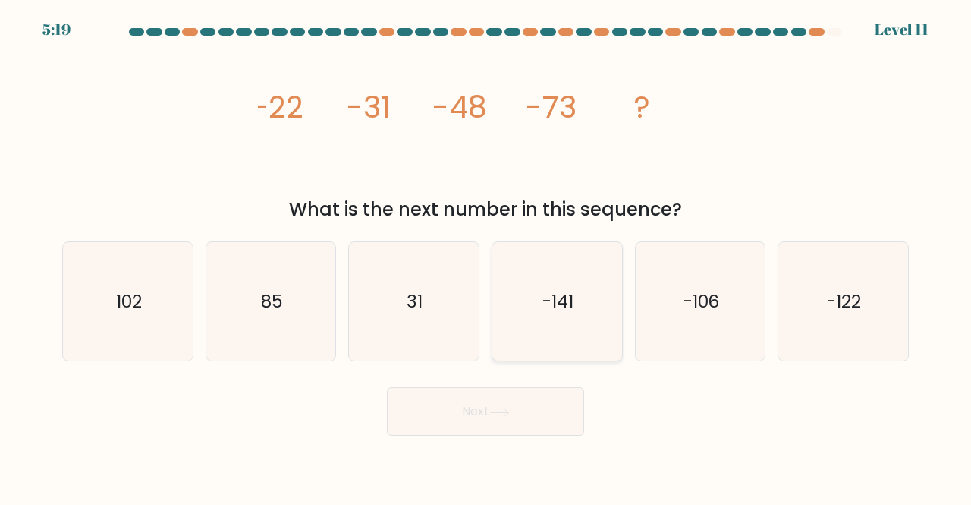
click at [568, 282] on icon "-141" at bounding box center [557, 301] width 119 height 119
click at [487, 257] on input "d. -141" at bounding box center [486, 255] width 1 height 4
radio input "true"
click at [539, 408] on button "Next" at bounding box center [485, 411] width 197 height 49
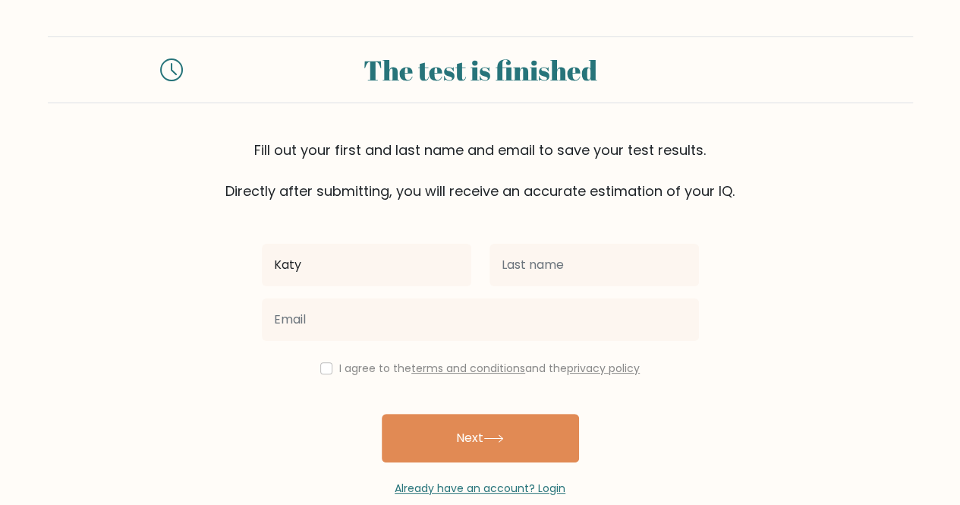
type input "Katy"
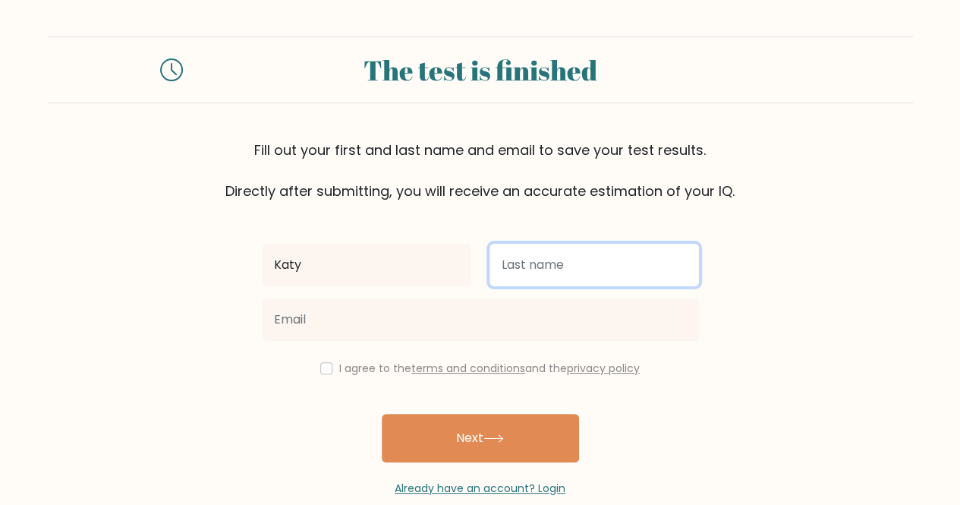
click at [554, 266] on input "text" at bounding box center [594, 265] width 209 height 43
type input "Theunick"
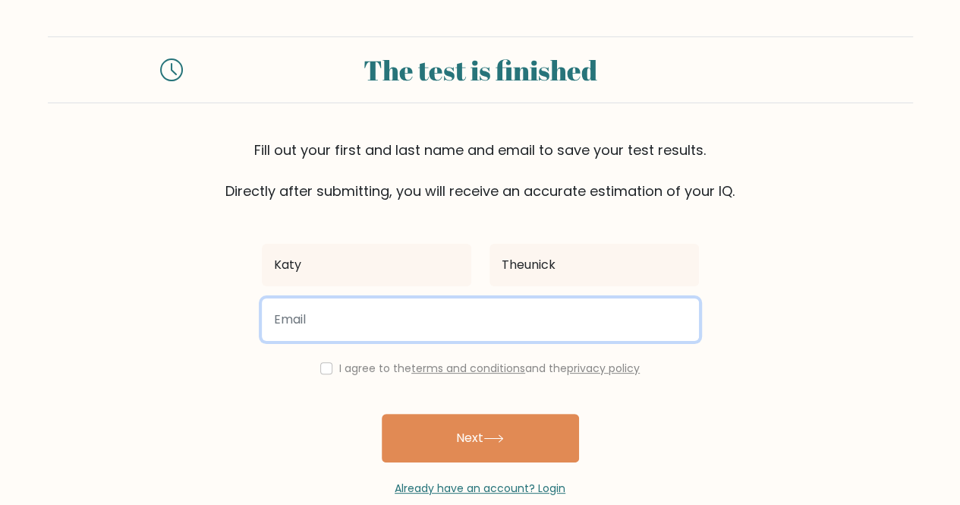
click at [451, 309] on input "email" at bounding box center [480, 319] width 437 height 43
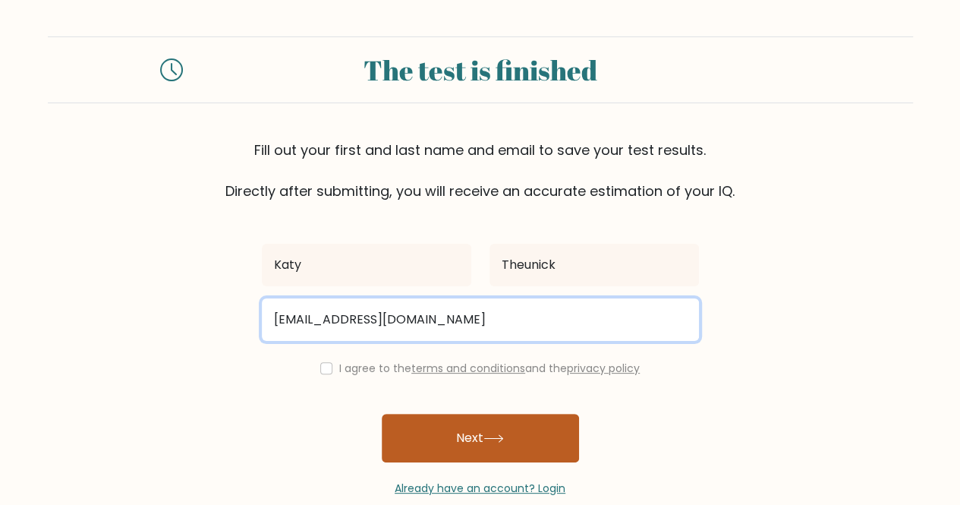
type input "ktheunick@yahoo.com"
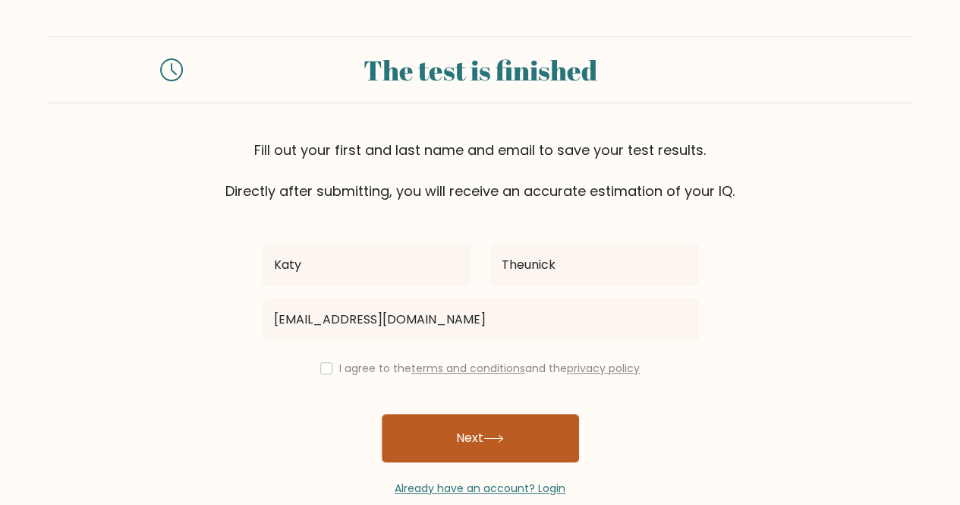
click at [449, 444] on button "Next" at bounding box center [480, 438] width 197 height 49
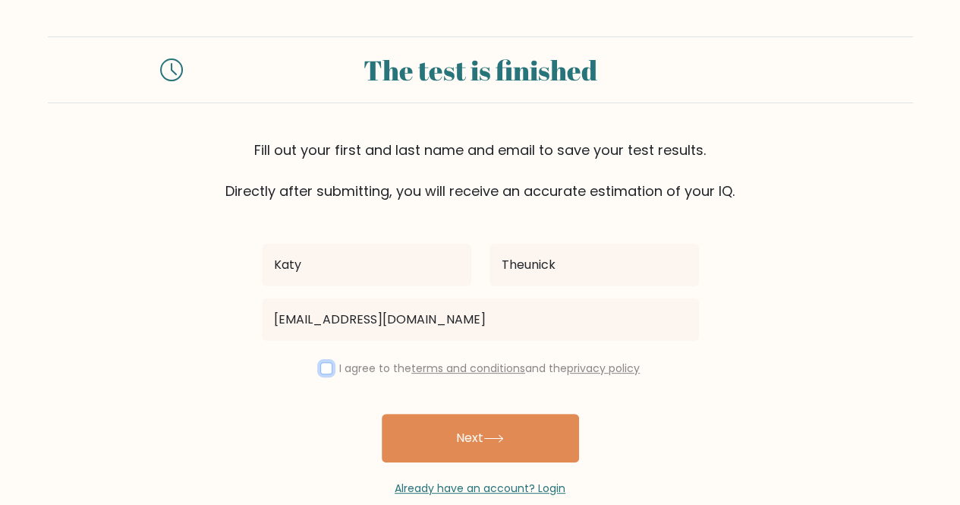
click at [323, 373] on input "checkbox" at bounding box center [326, 368] width 12 height 12
checkbox input "true"
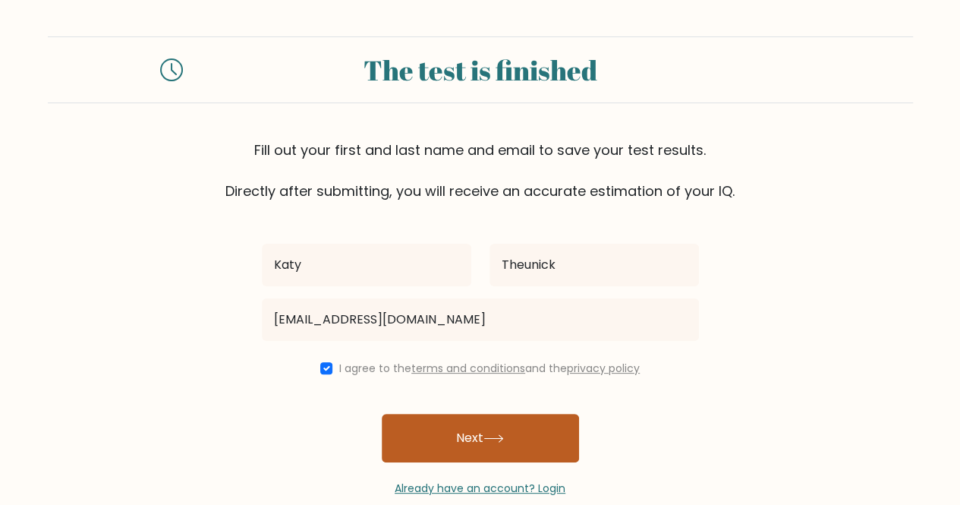
click at [443, 434] on button "Next" at bounding box center [480, 438] width 197 height 49
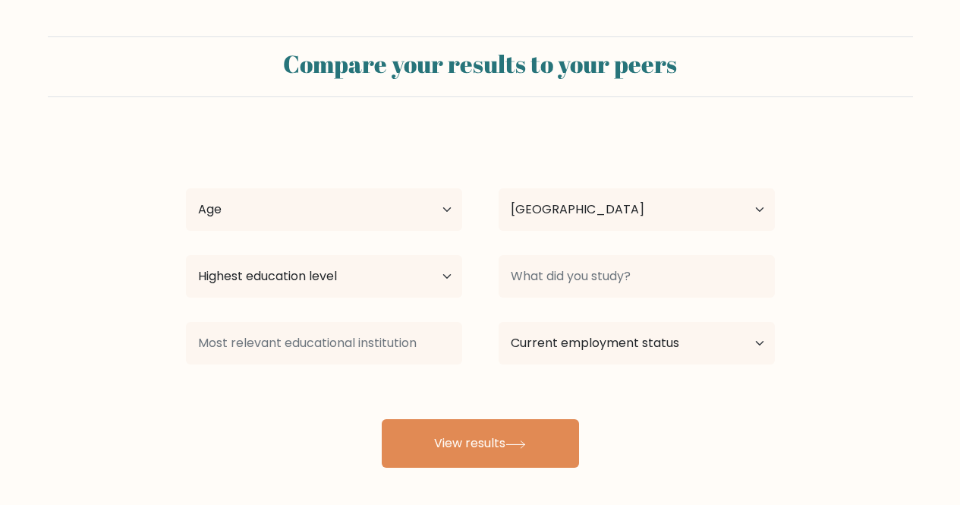
select select "US"
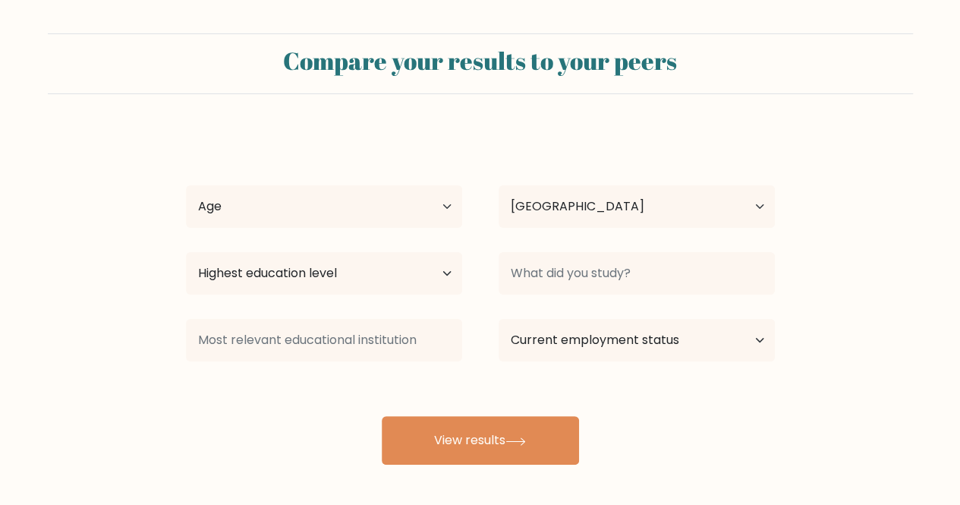
scroll to position [2, 0]
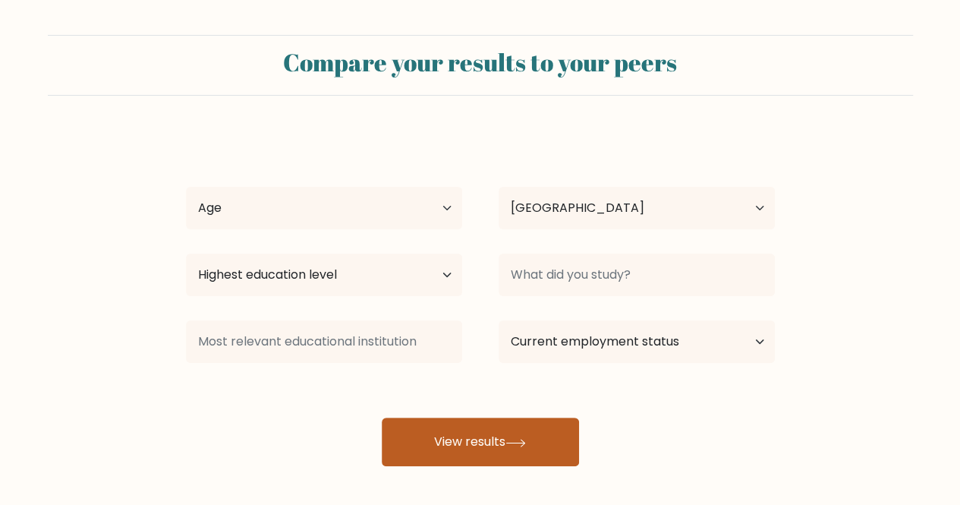
click at [477, 439] on button "View results" at bounding box center [480, 441] width 197 height 49
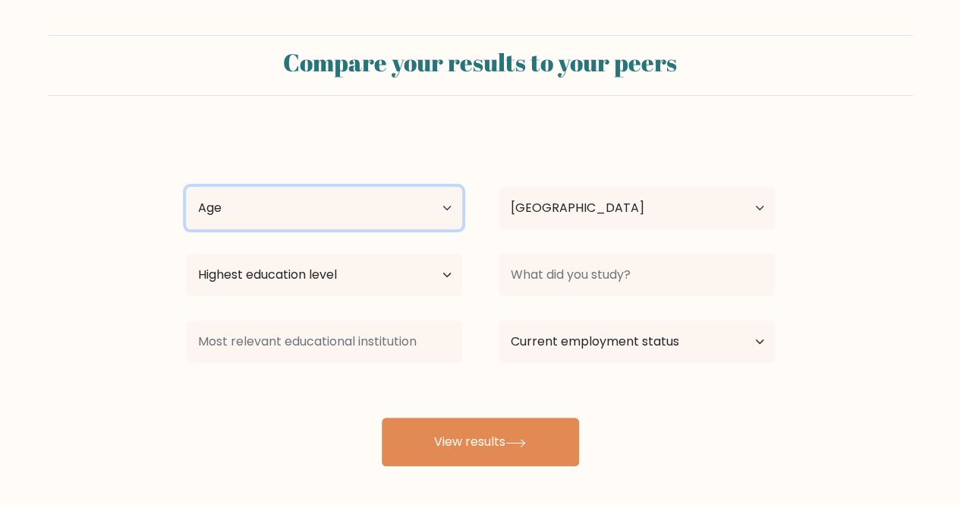
click at [393, 205] on select "Age Under 18 years old 18-24 years old 25-34 years old 35-44 years old 45-54 ye…" at bounding box center [324, 208] width 276 height 43
select select "18_24"
click at [186, 187] on select "Age Under 18 years old 18-24 years old 25-34 years old 35-44 years old 45-54 ye…" at bounding box center [324, 208] width 276 height 43
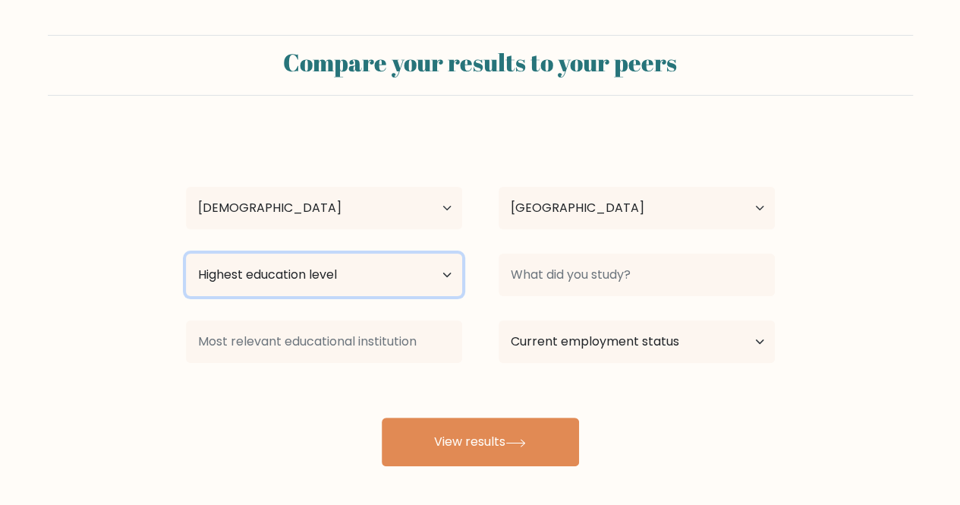
click at [372, 272] on select "Highest education level No schooling Primary Lower Secondary Upper Secondary Oc…" at bounding box center [324, 274] width 276 height 43
select select "bachelors_degree"
click at [186, 253] on select "Highest education level No schooling Primary Lower Secondary Upper Secondary Oc…" at bounding box center [324, 274] width 276 height 43
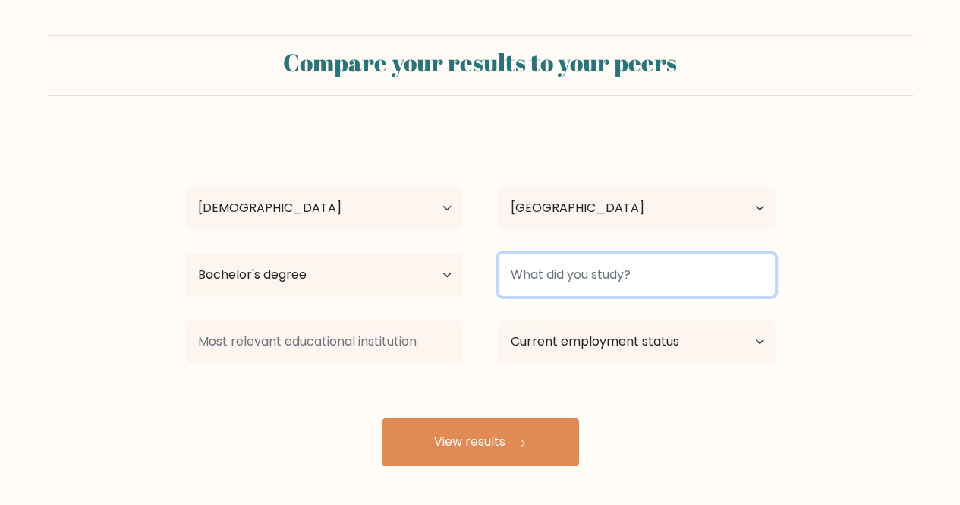
click at [505, 291] on input at bounding box center [637, 274] width 276 height 43
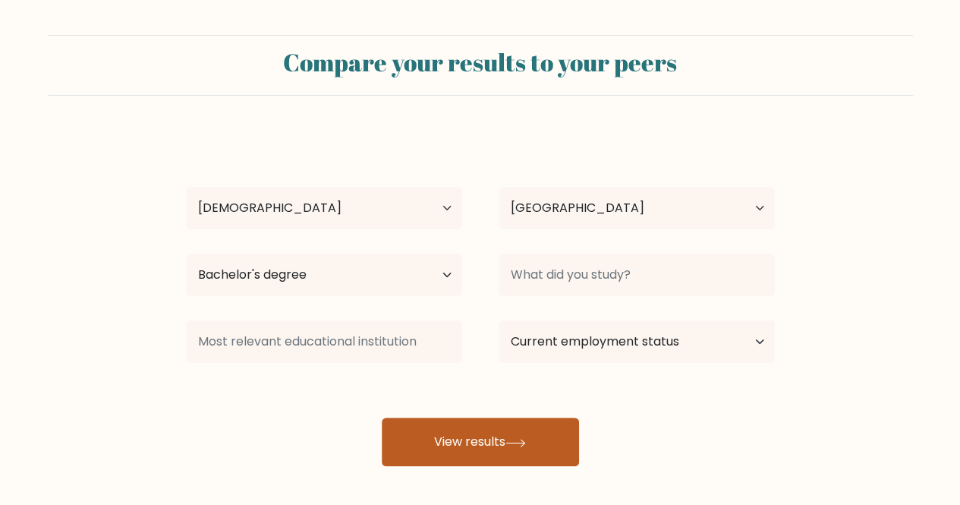
click at [521, 435] on button "View results" at bounding box center [480, 441] width 197 height 49
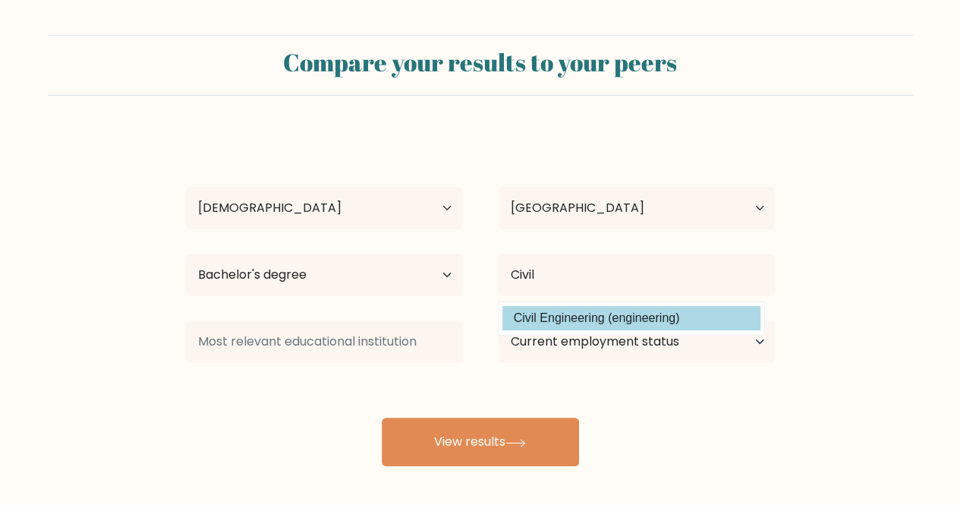
click at [639, 314] on option "Civil Engineering (engineering)" at bounding box center [631, 318] width 258 height 24
type input "Civil Engineering"
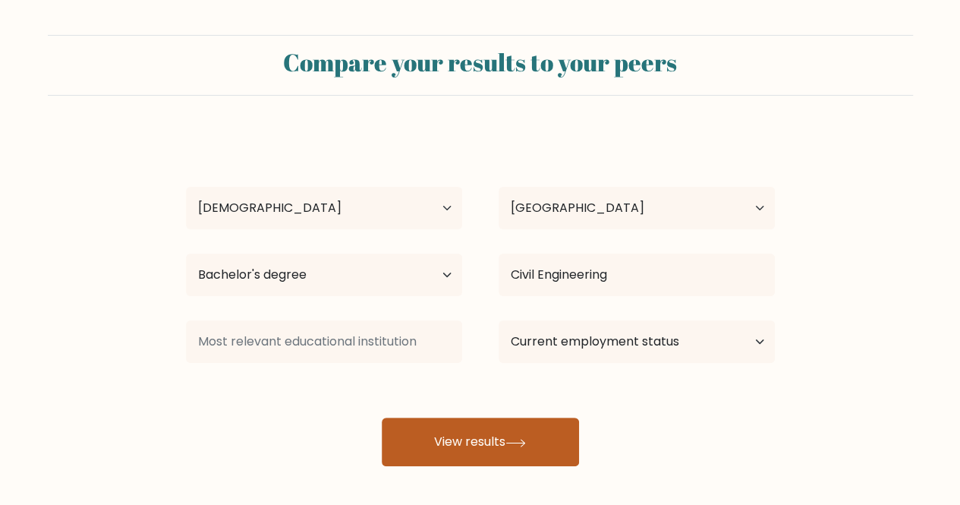
click at [419, 420] on button "View results" at bounding box center [480, 441] width 197 height 49
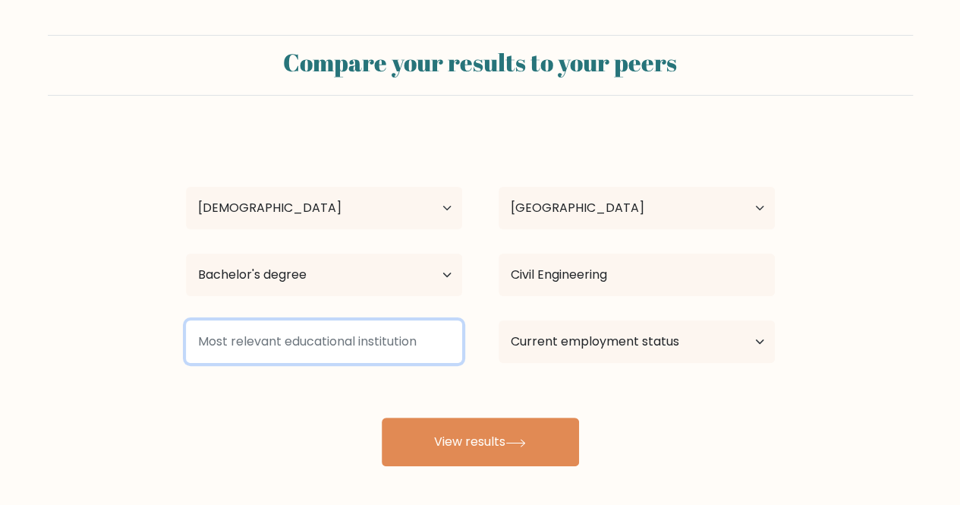
click at [386, 332] on input at bounding box center [324, 341] width 276 height 43
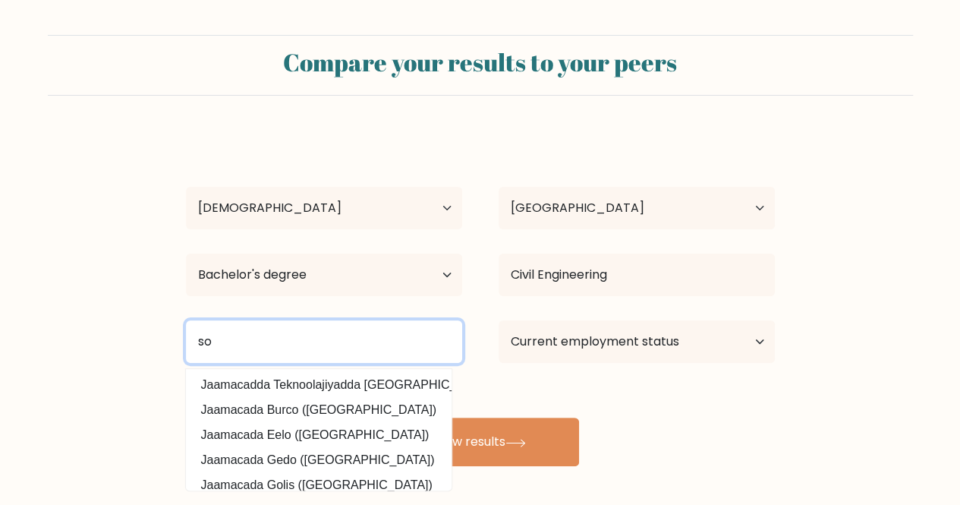
type input "s"
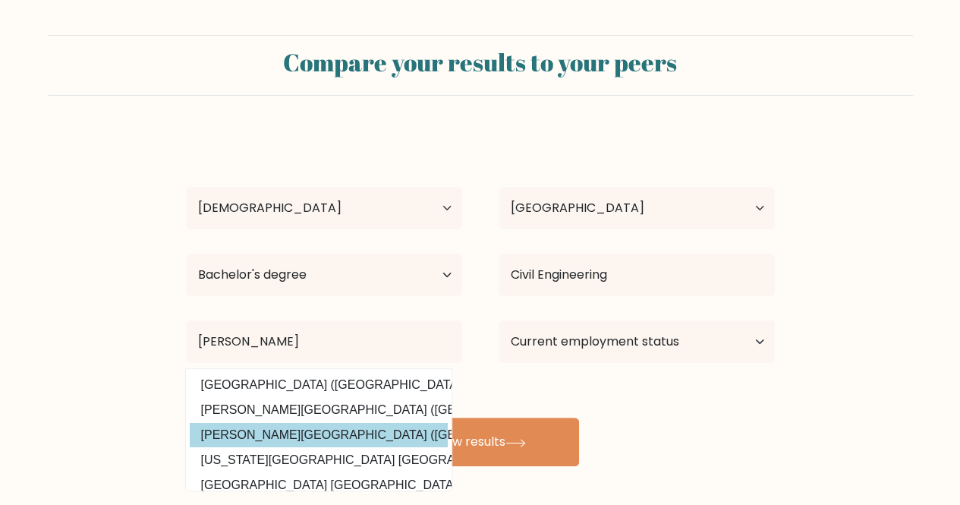
click at [310, 440] on option "Wayne State University (United States)" at bounding box center [319, 435] width 258 height 24
type input "[PERSON_NAME][GEOGRAPHIC_DATA]"
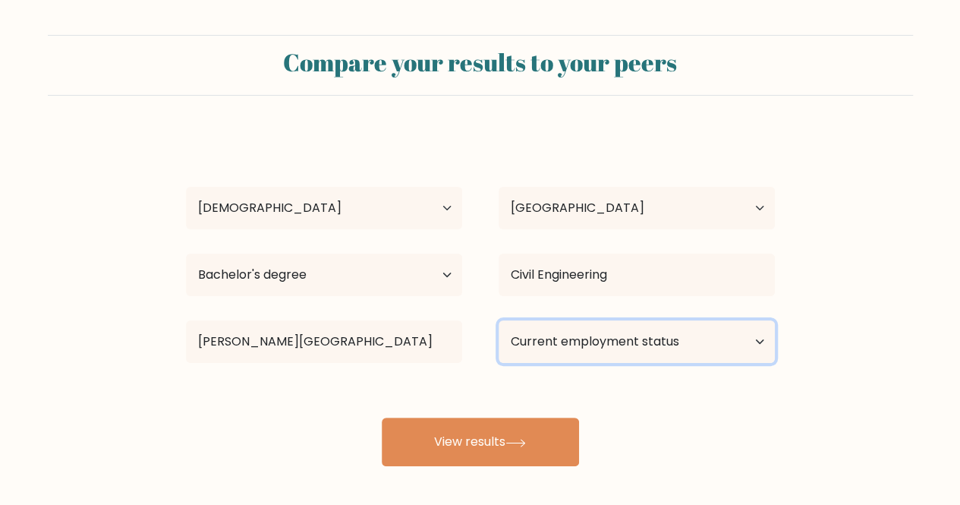
click at [562, 333] on select "Current employment status Employed Student Retired Other / prefer not to answer" at bounding box center [637, 341] width 276 height 43
select select "student"
click at [499, 320] on select "Current employment status Employed Student Retired Other / prefer not to answer" at bounding box center [637, 341] width 276 height 43
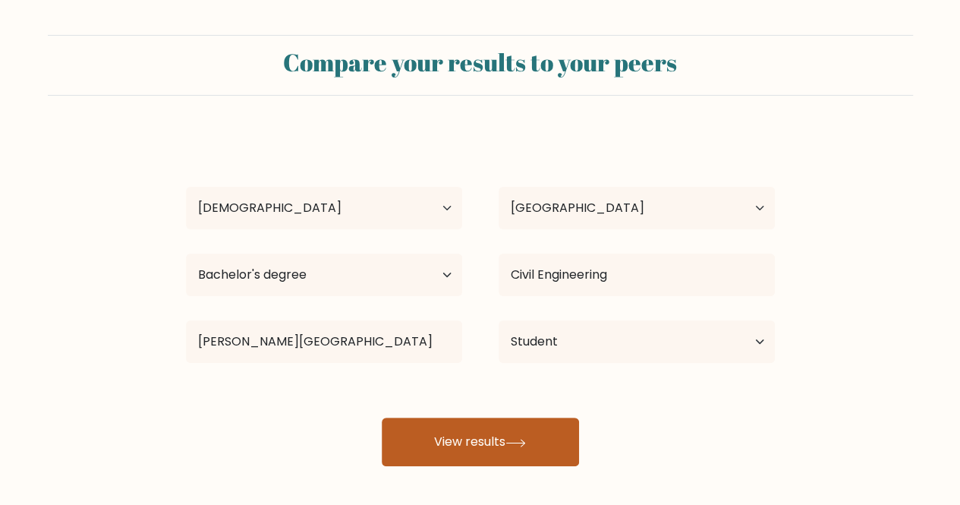
click at [537, 436] on button "View results" at bounding box center [480, 441] width 197 height 49
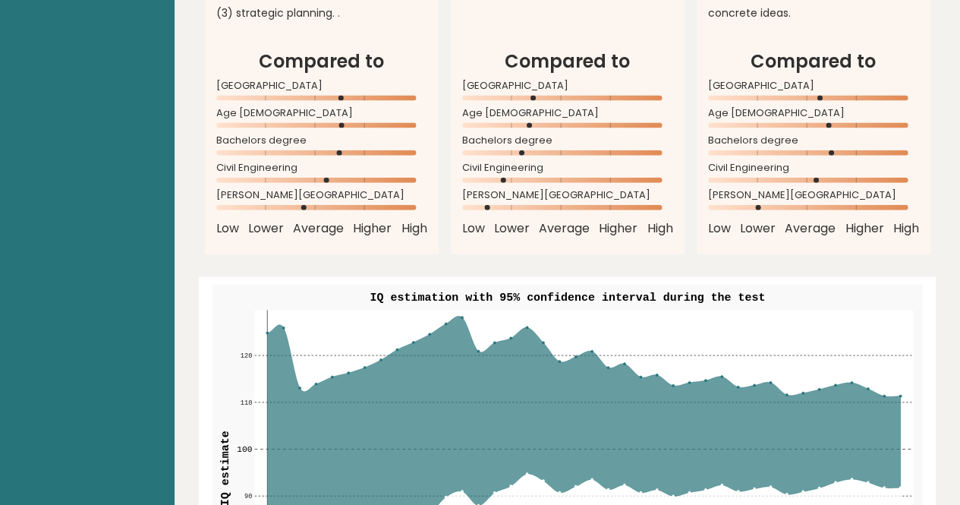
scroll to position [1594, 0]
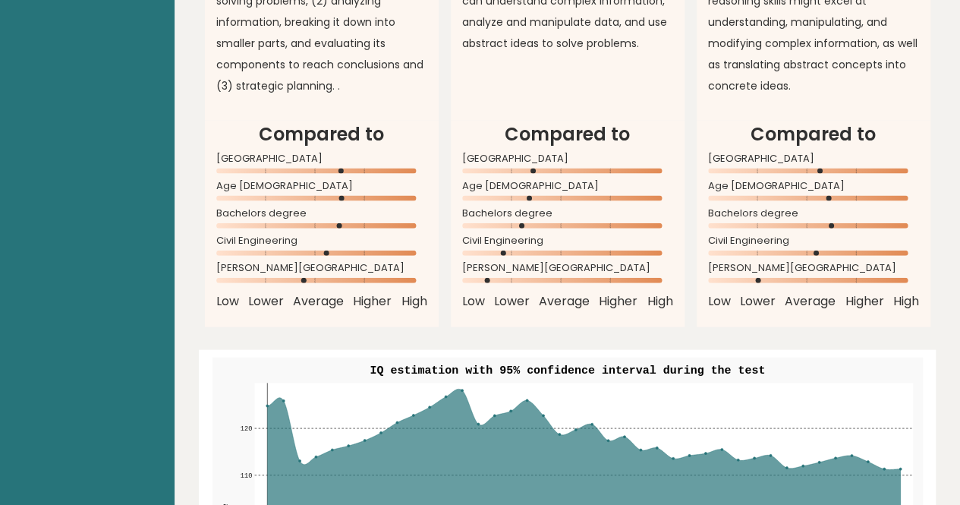
drag, startPoint x: 488, startPoint y: 250, endPoint x: 538, endPoint y: 252, distance: 50.1
click at [538, 265] on div "[PERSON_NAME][GEOGRAPHIC_DATA]" at bounding box center [567, 277] width 211 height 24
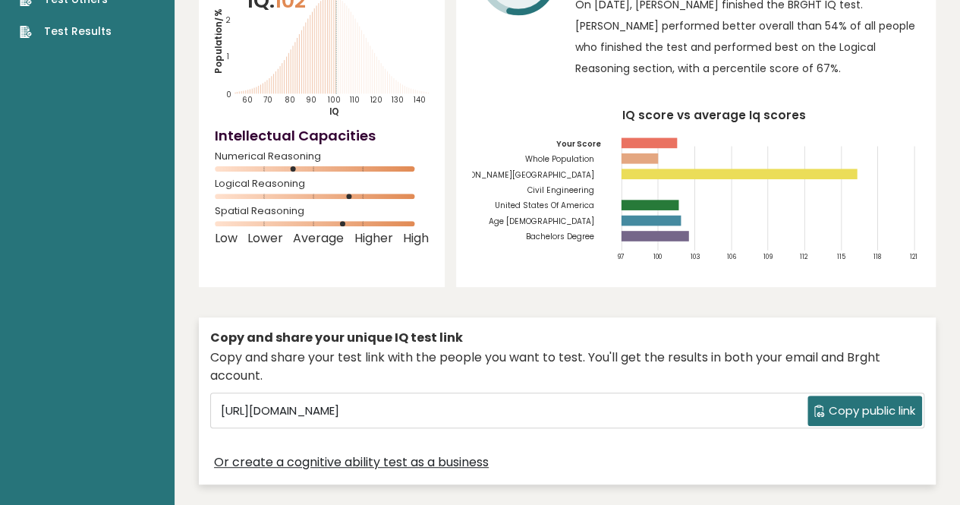
scroll to position [0, 0]
